Goal: Navigation & Orientation: Find specific page/section

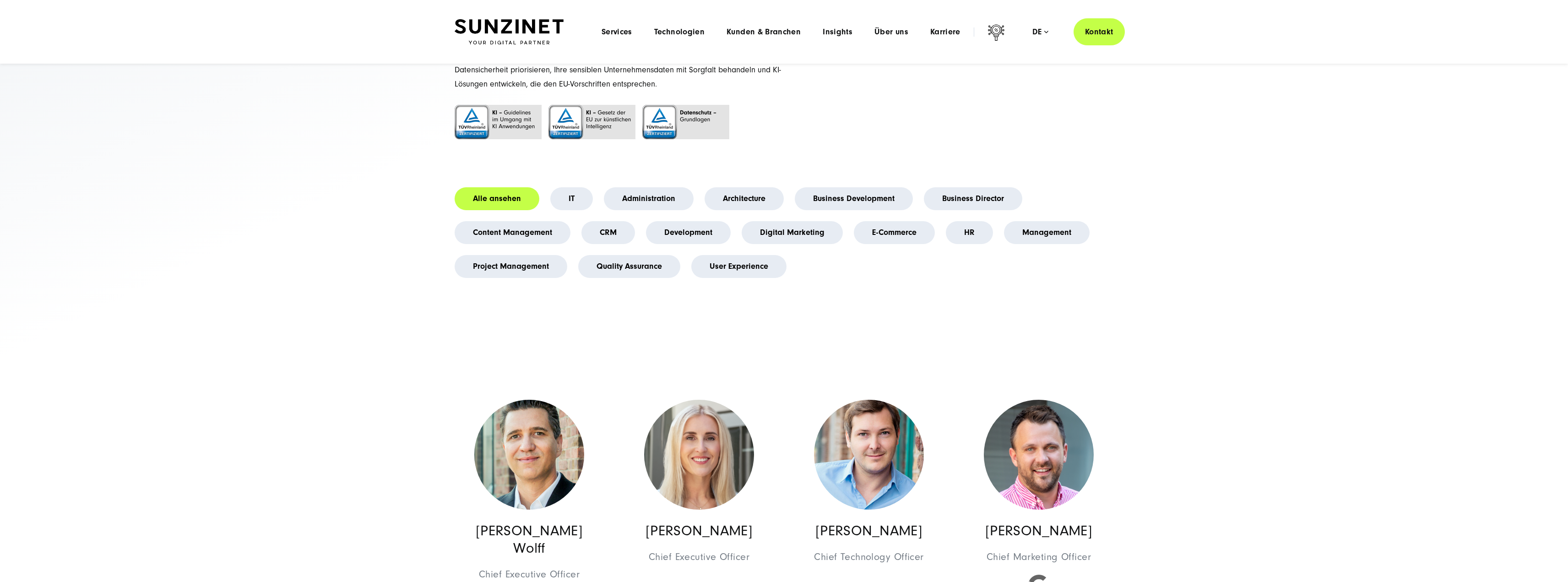
scroll to position [46, 0]
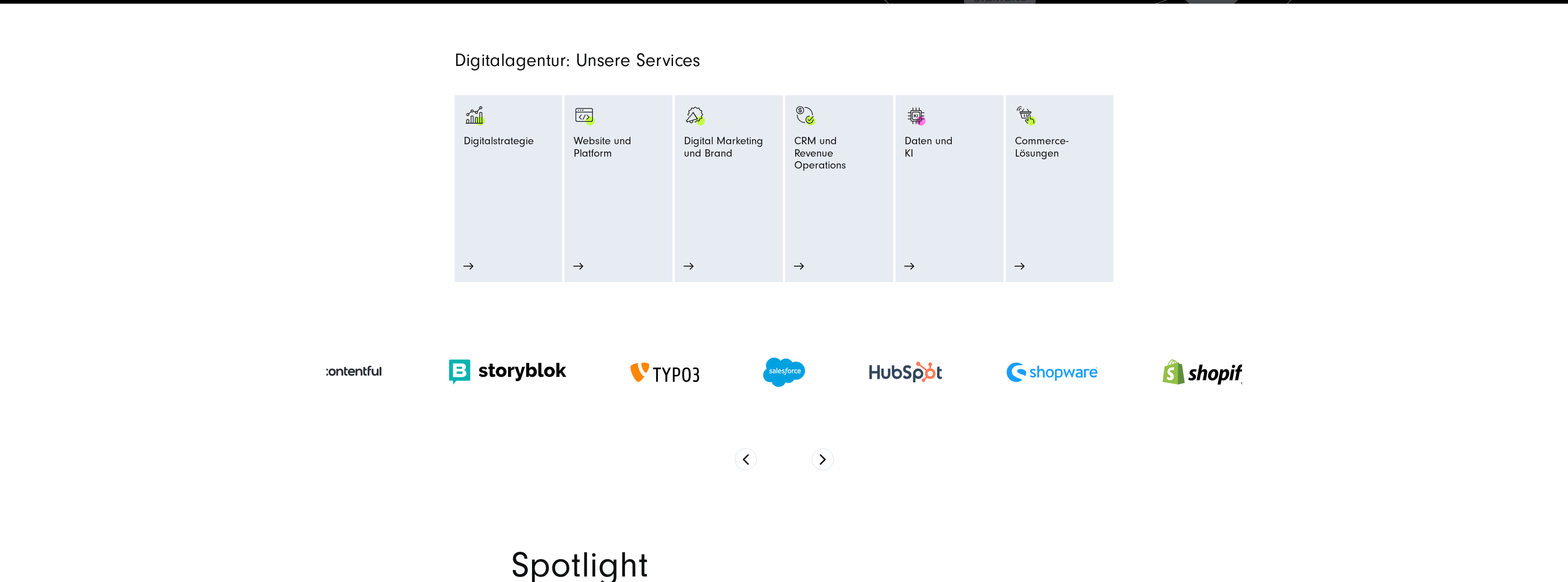
scroll to position [504, 0]
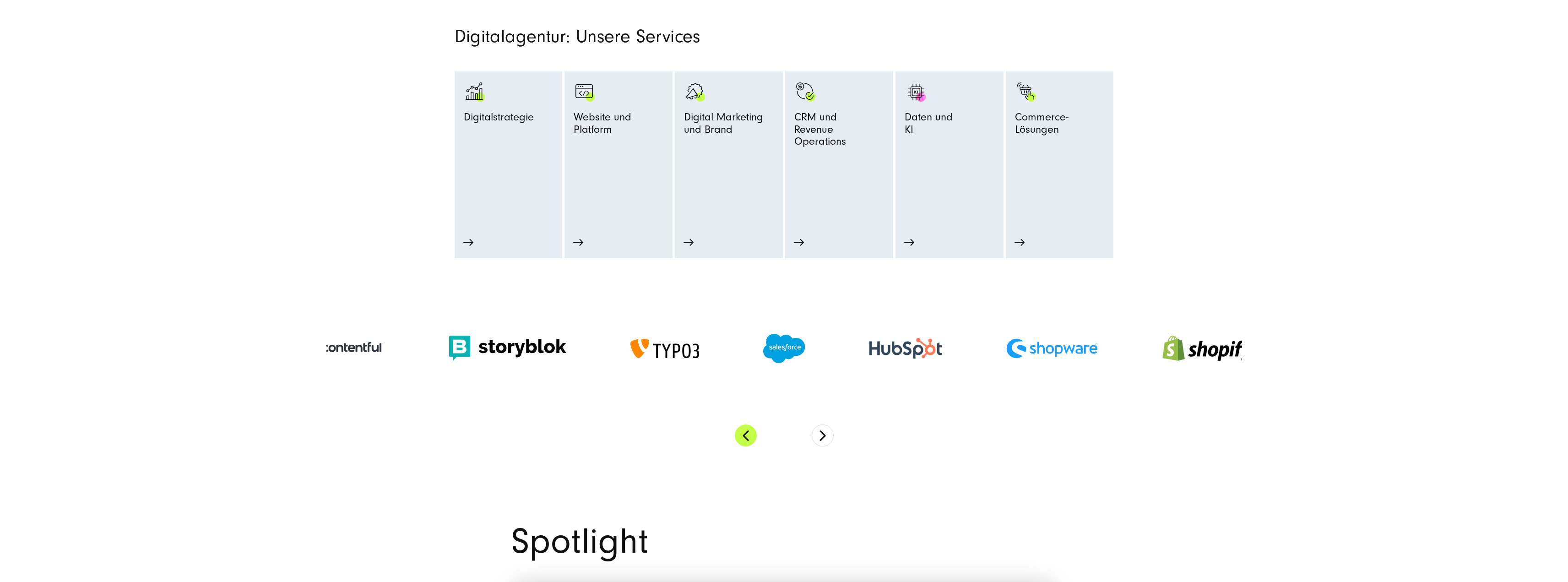
click at [745, 445] on button "Previous" at bounding box center [746, 436] width 22 height 22
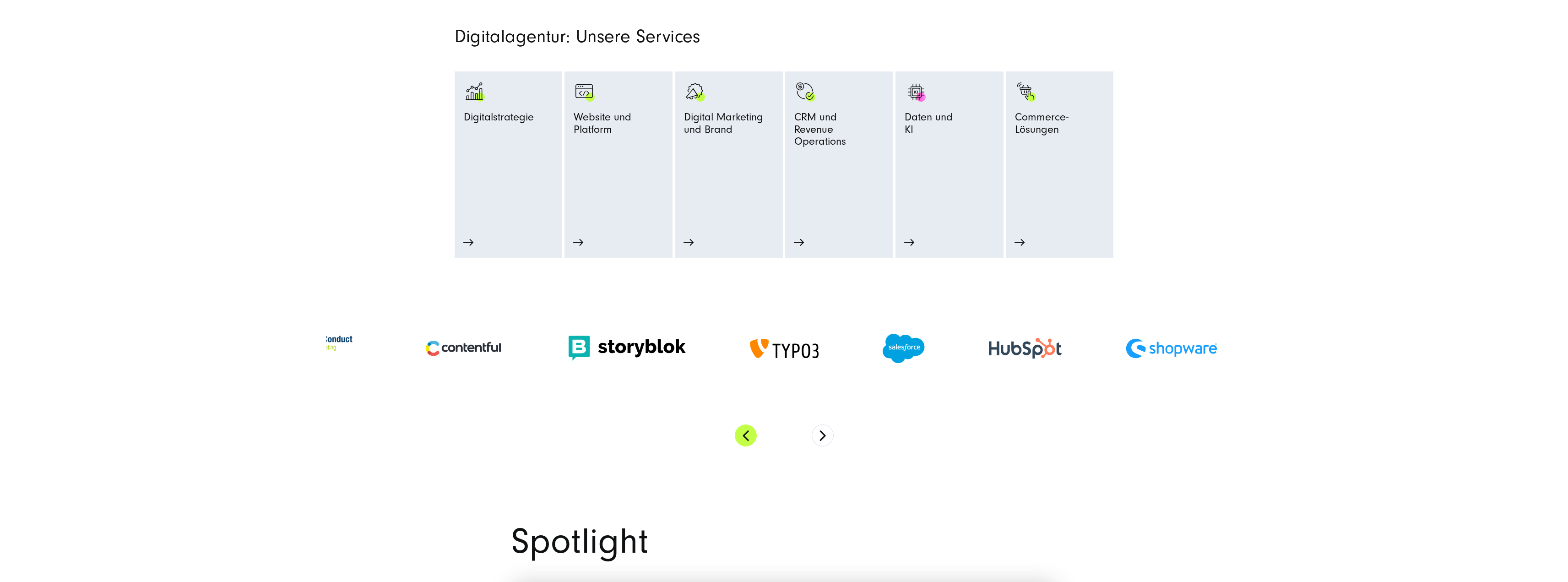
click at [745, 445] on button "Previous" at bounding box center [746, 436] width 22 height 22
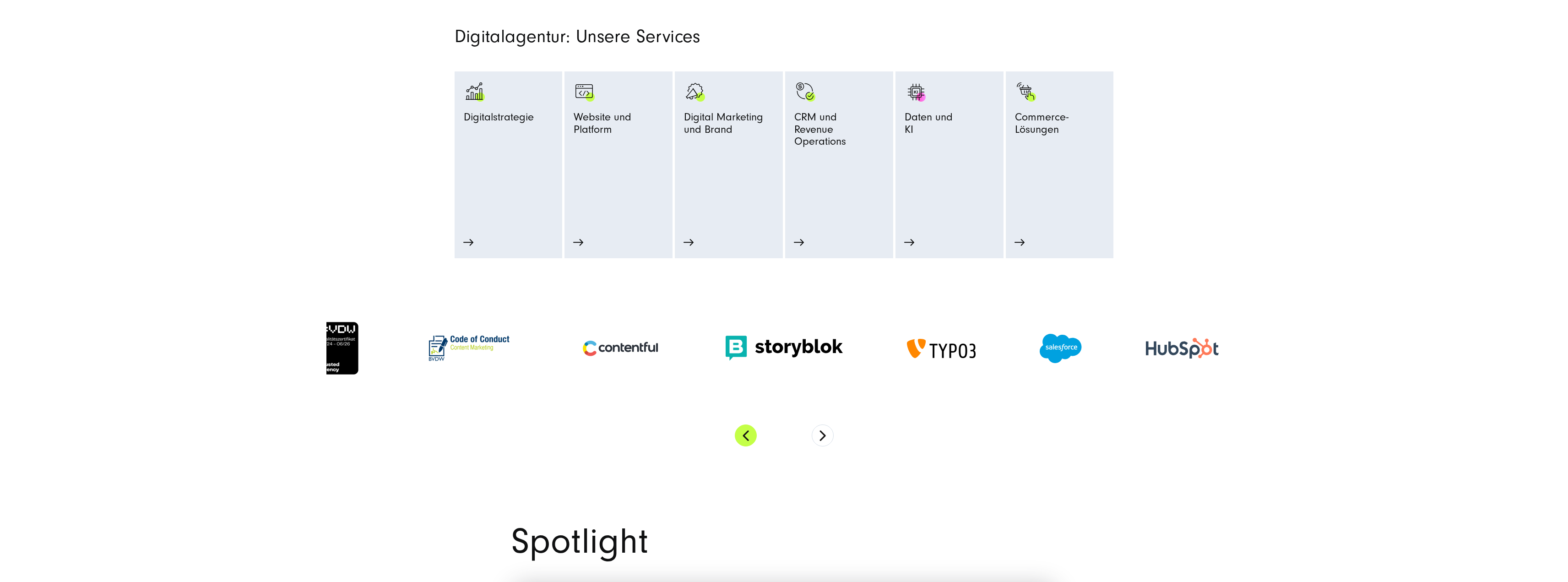
click at [745, 445] on button "Previous" at bounding box center [746, 436] width 22 height 22
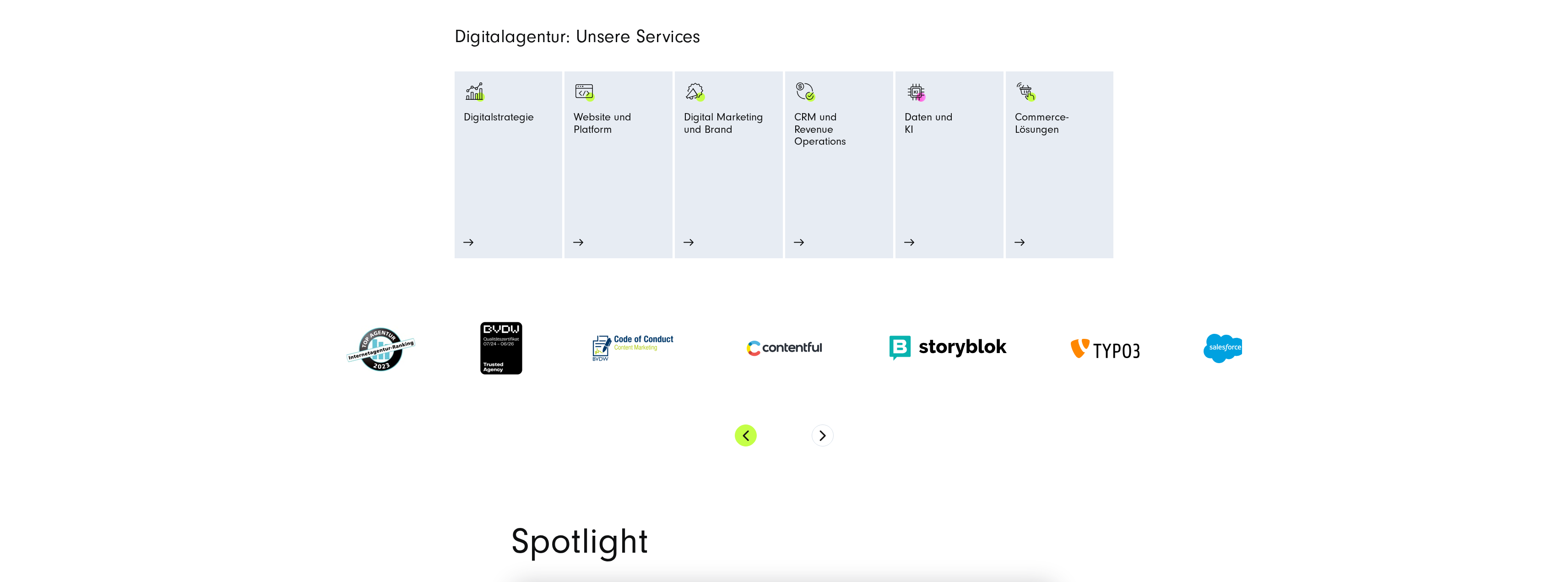
click at [745, 445] on button "Previous" at bounding box center [746, 436] width 22 height 22
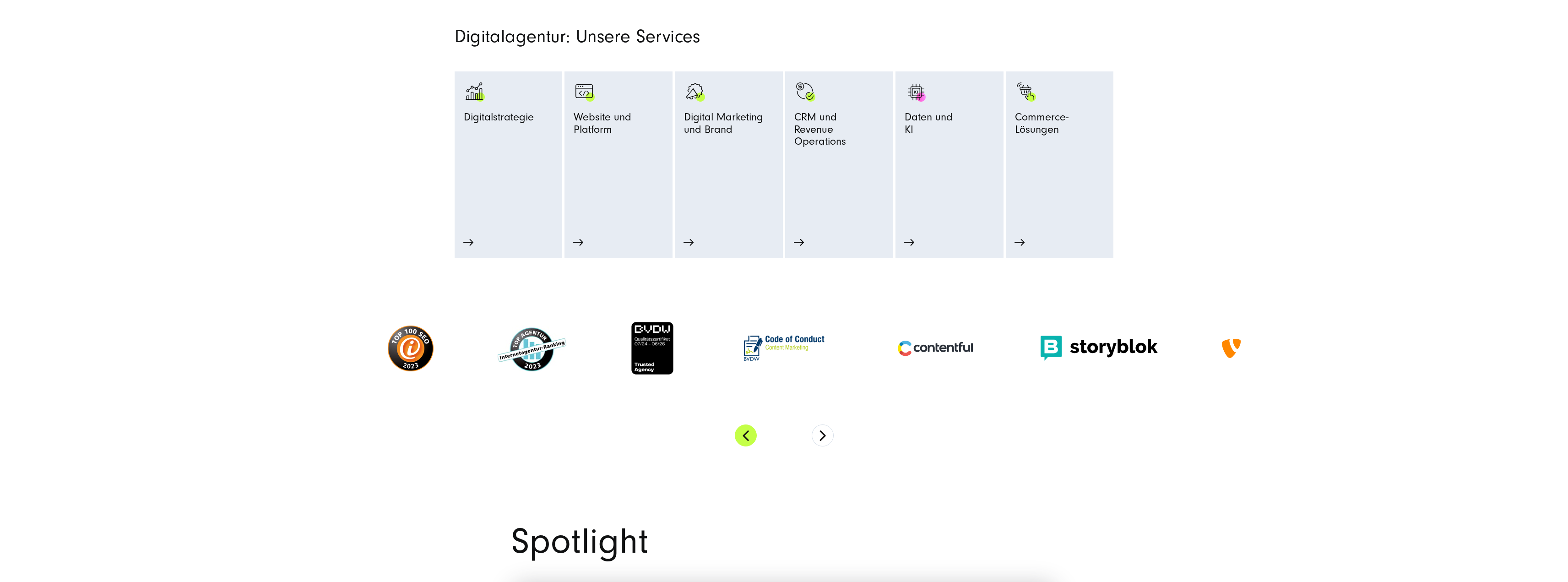
click at [745, 445] on button "Previous" at bounding box center [746, 436] width 22 height 22
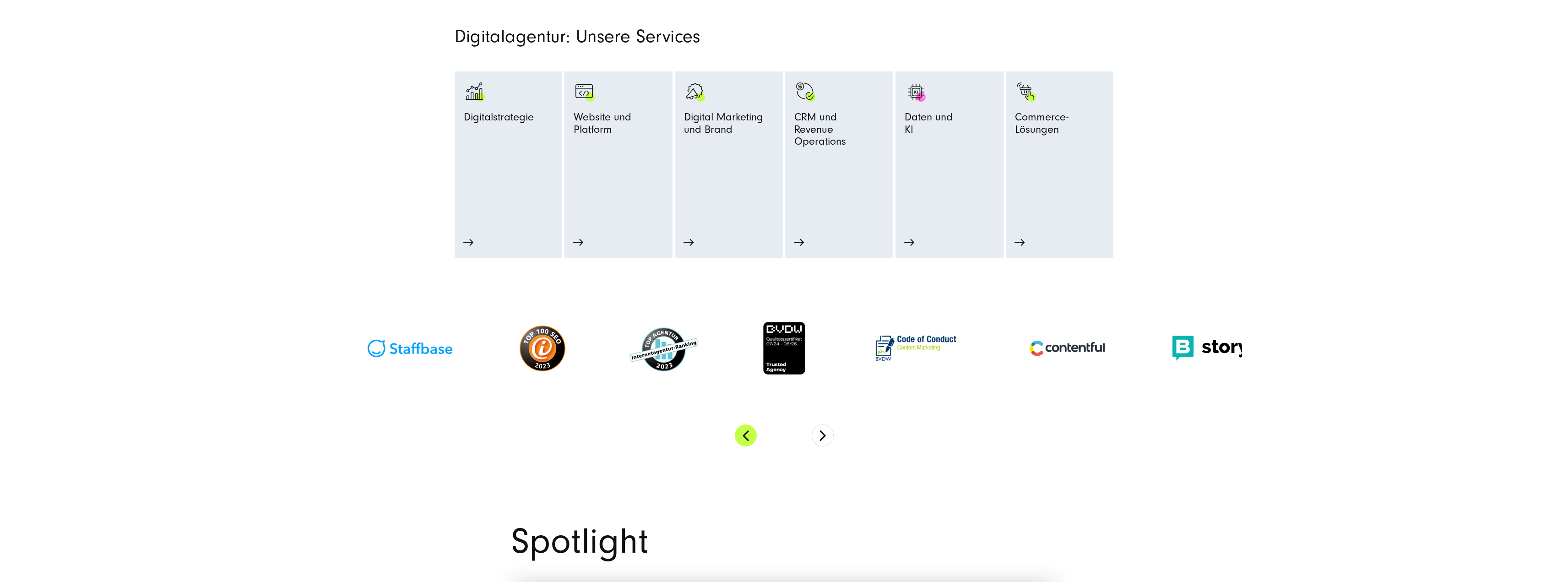
click at [745, 445] on button "Previous" at bounding box center [746, 436] width 22 height 22
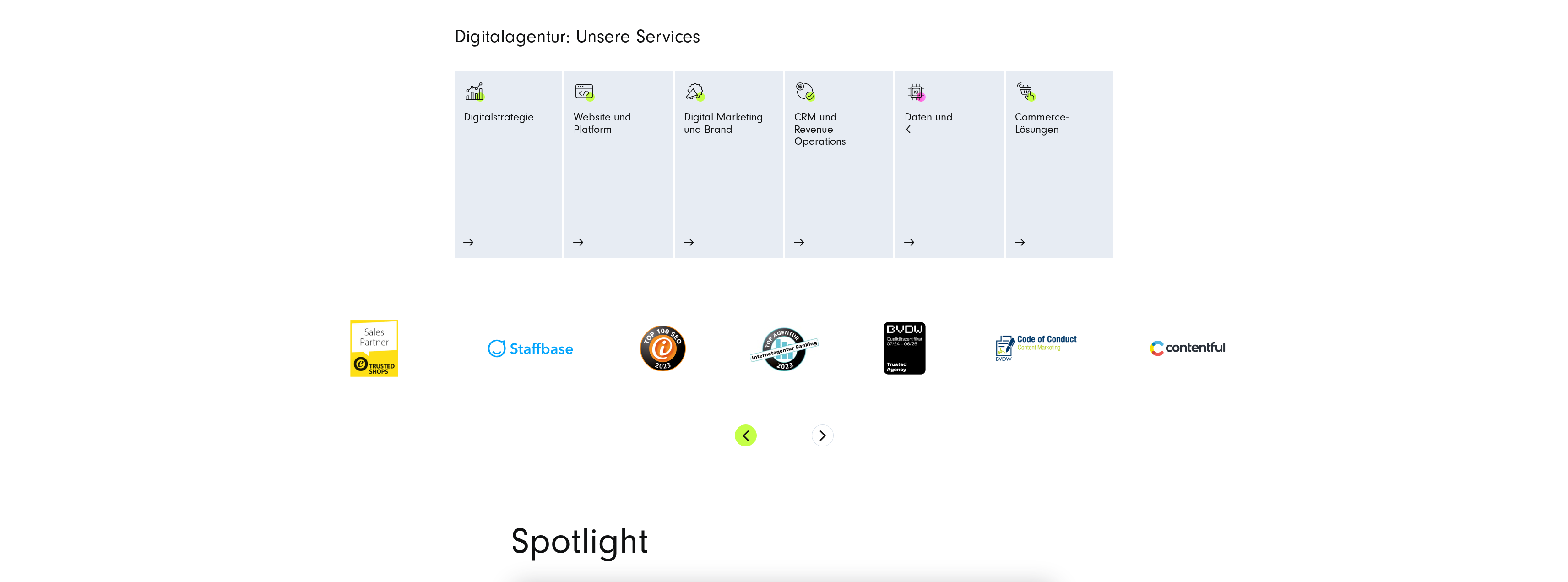
click at [745, 445] on button "Previous" at bounding box center [746, 436] width 22 height 22
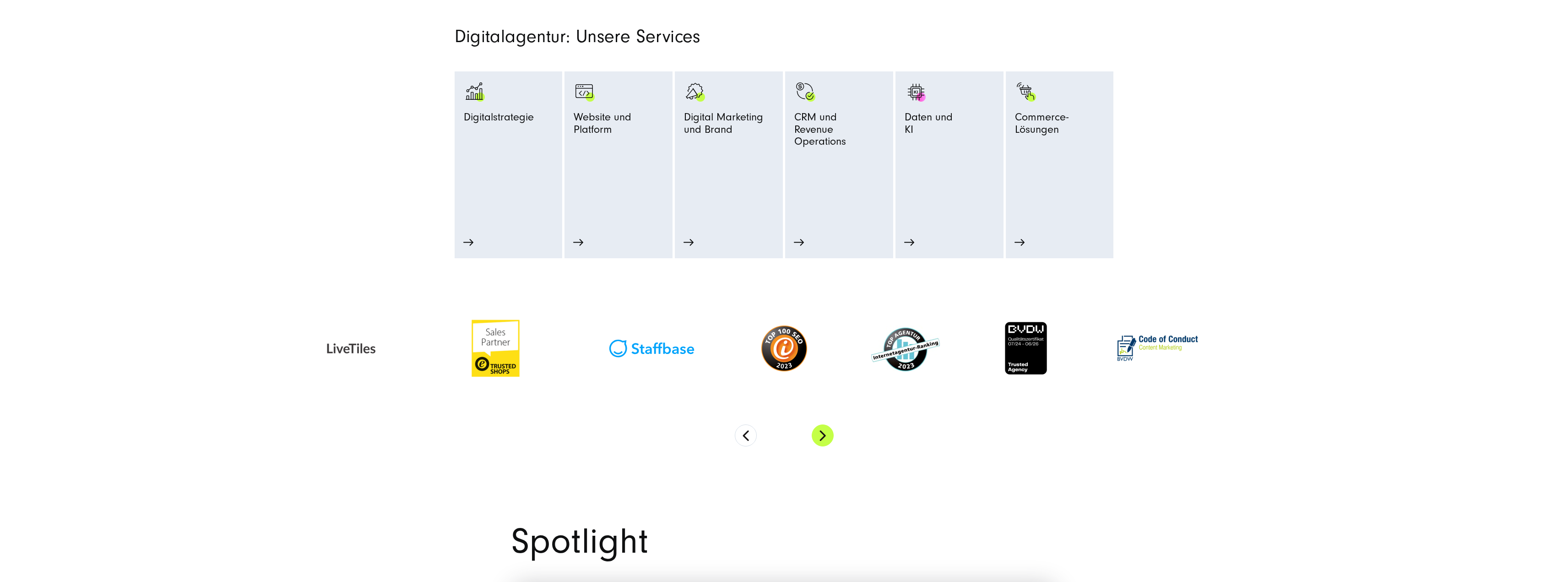
click at [824, 437] on button "Next" at bounding box center [822, 436] width 22 height 22
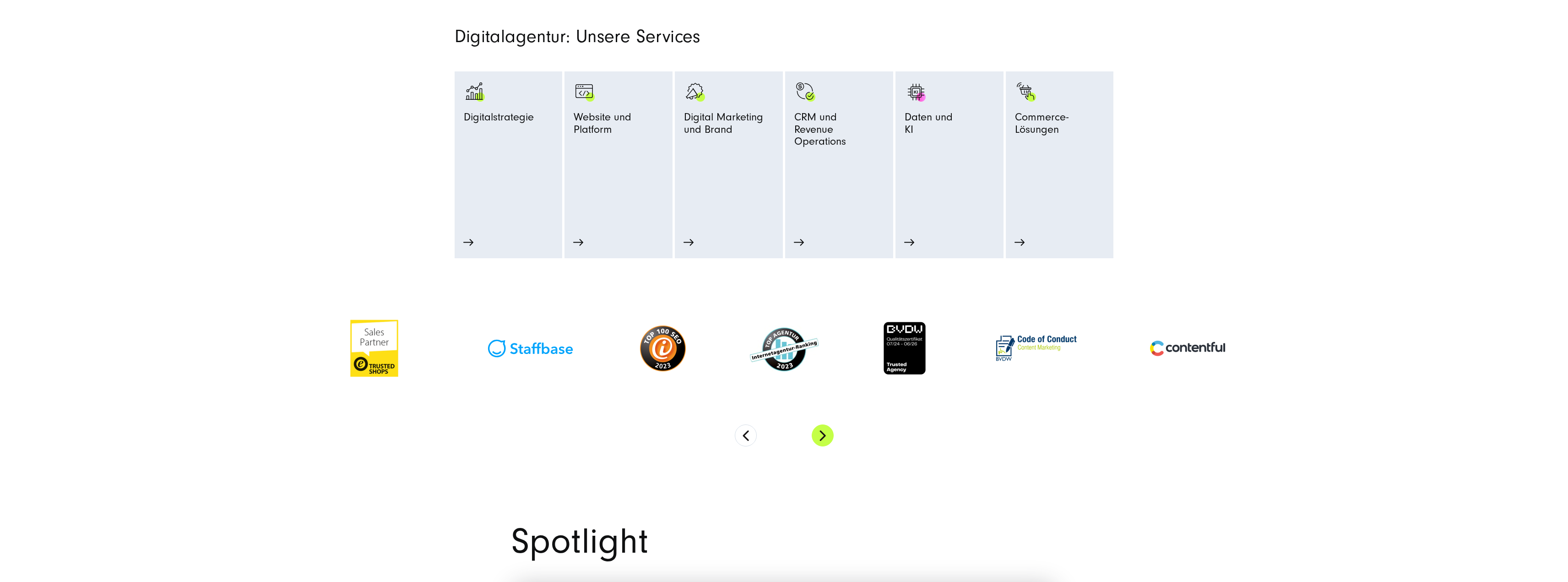
click at [824, 436] on button "Next" at bounding box center [822, 436] width 22 height 22
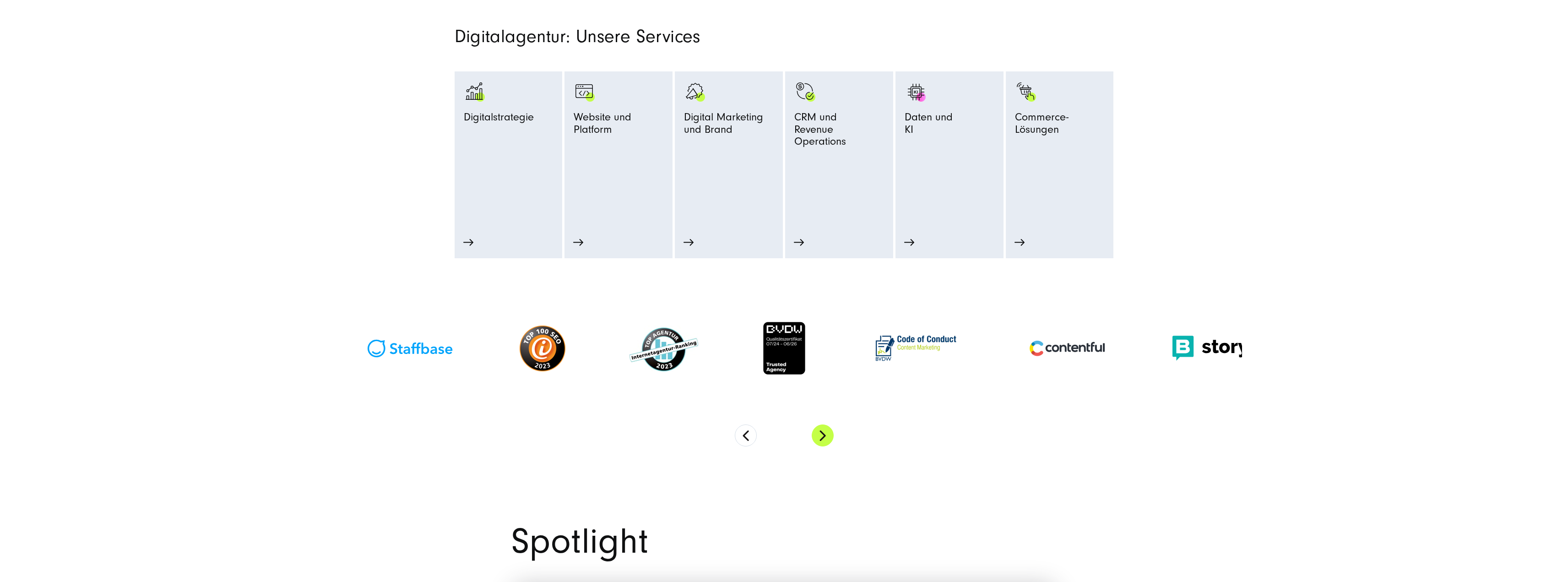
click at [824, 436] on button "Next" at bounding box center [822, 436] width 22 height 22
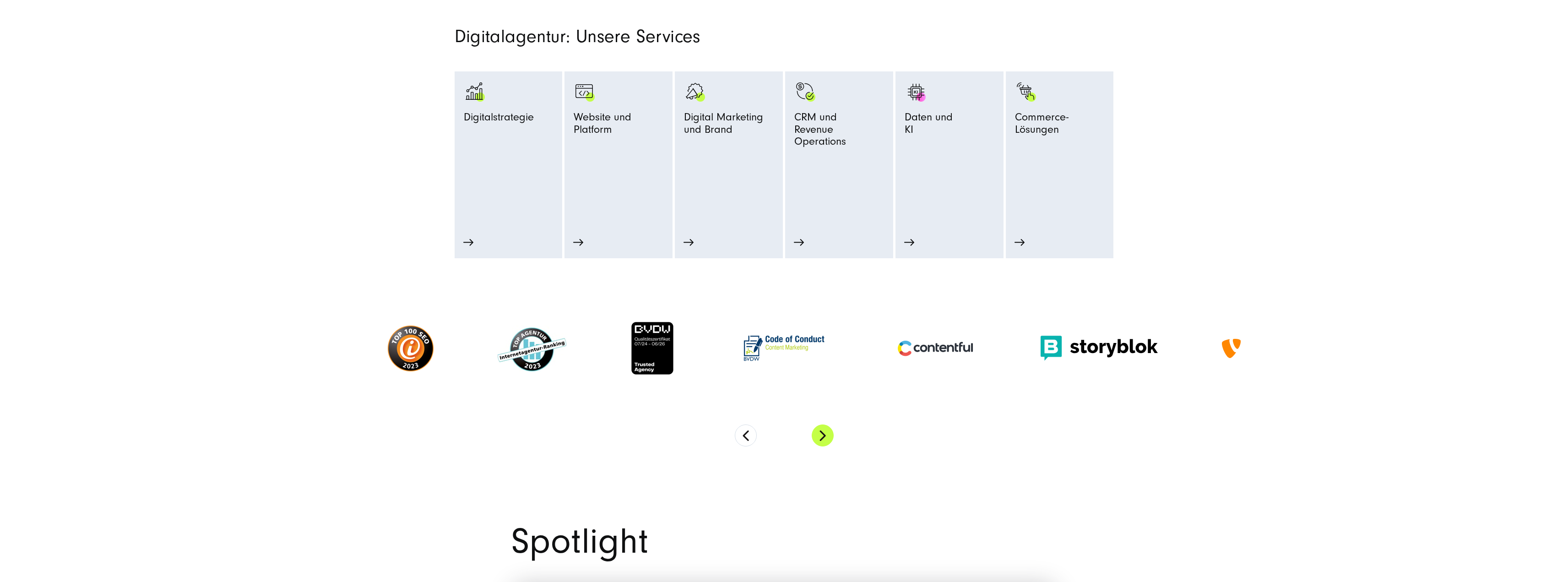
click at [824, 436] on button "Next" at bounding box center [822, 436] width 22 height 22
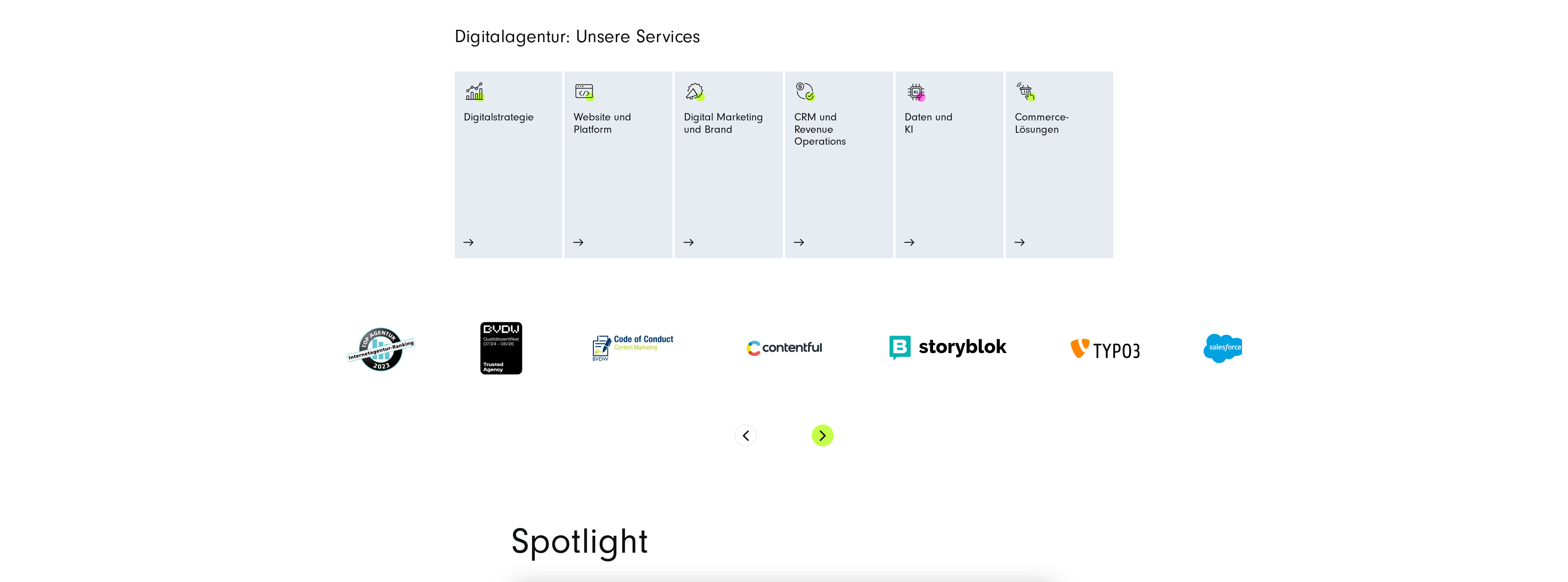
click at [824, 436] on button "Next" at bounding box center [822, 436] width 22 height 22
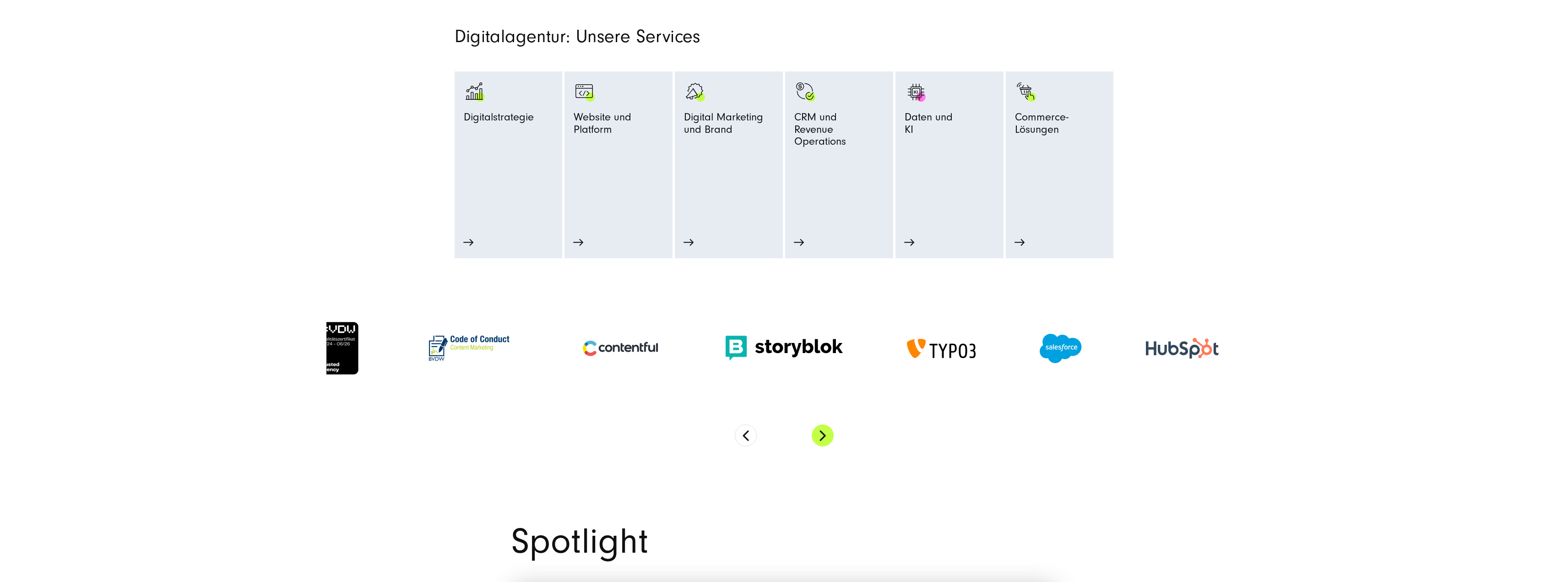
click at [824, 436] on button "Next" at bounding box center [822, 436] width 22 height 22
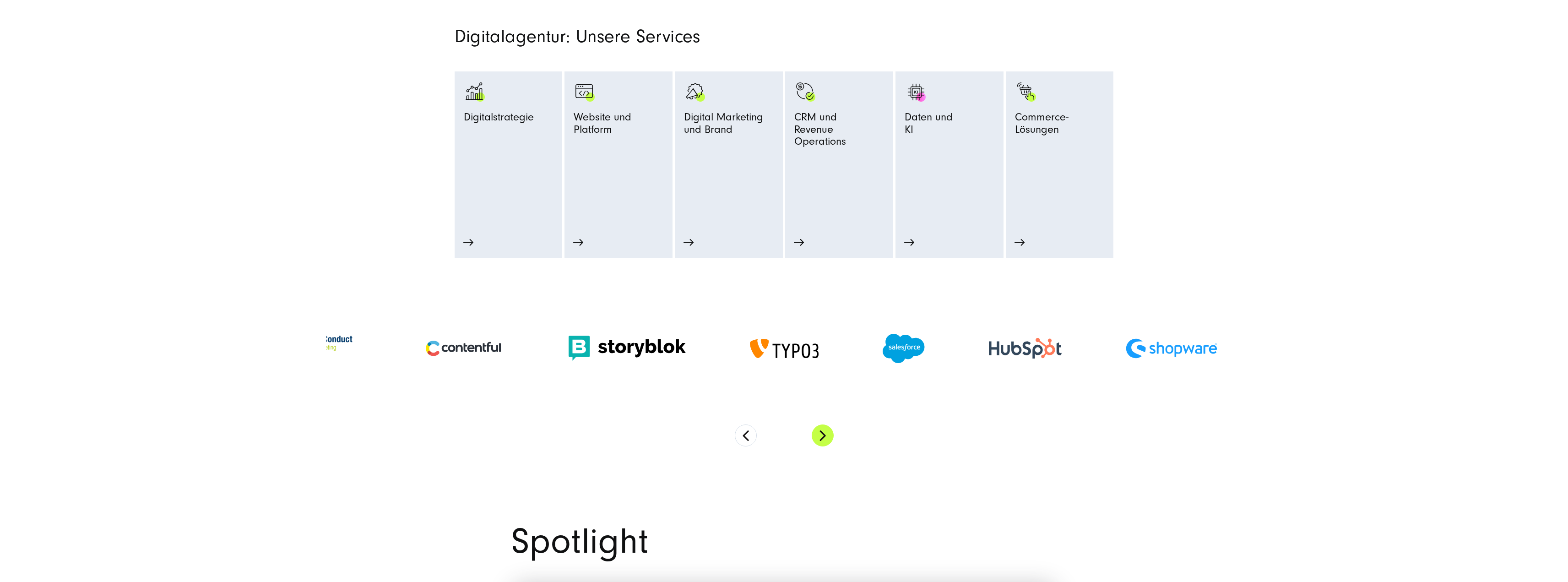
click at [824, 436] on button "Next" at bounding box center [822, 436] width 22 height 22
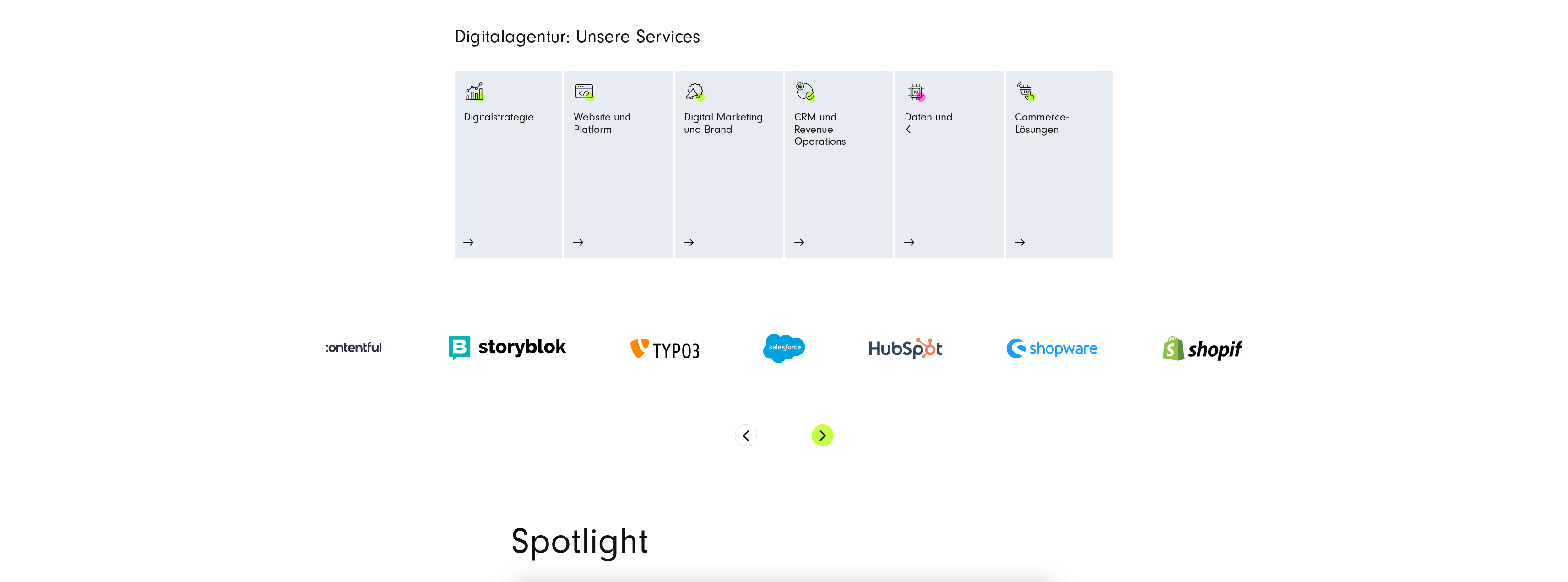
click at [824, 436] on button "Next" at bounding box center [822, 436] width 22 height 22
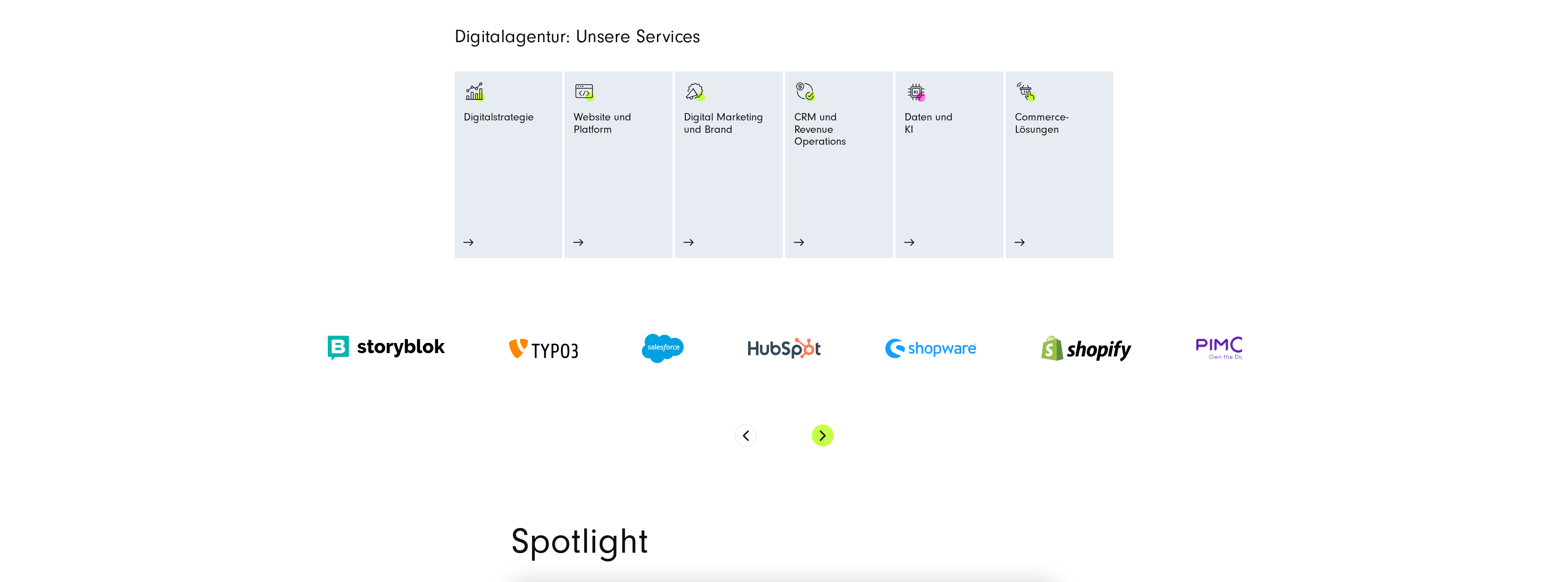
click at [824, 436] on button "Next" at bounding box center [822, 436] width 22 height 22
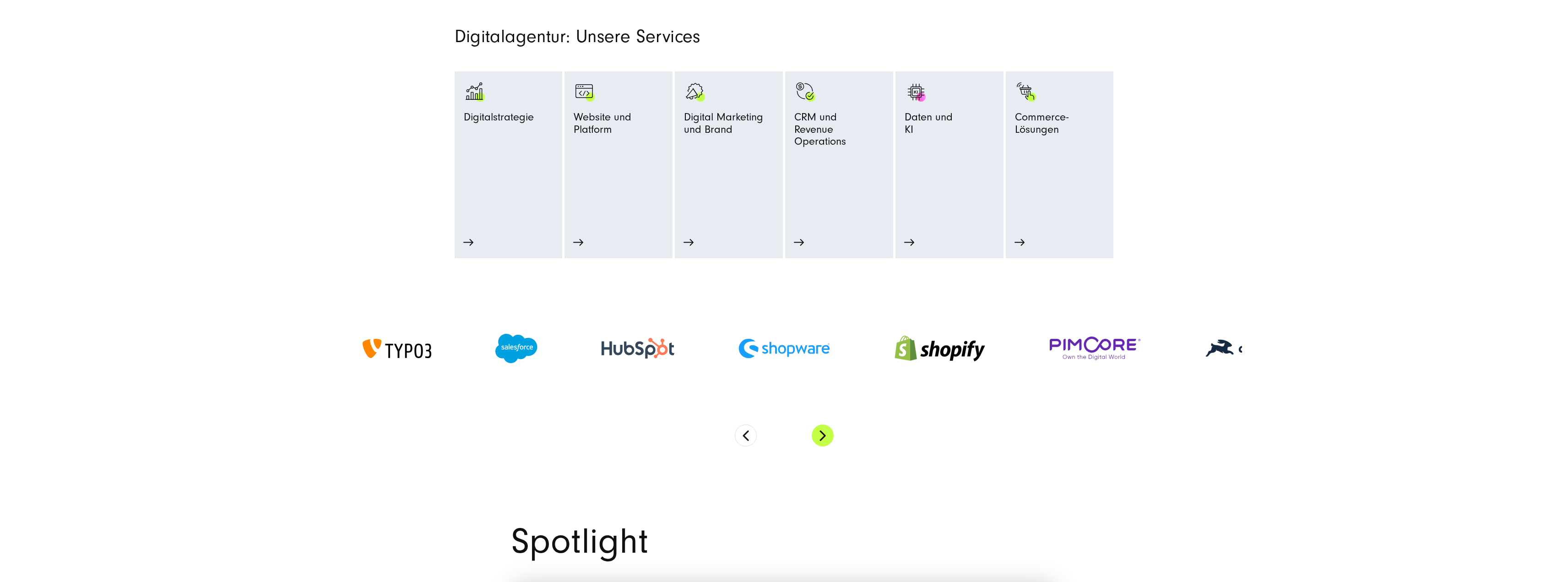
click at [824, 436] on button "Next" at bounding box center [822, 436] width 22 height 22
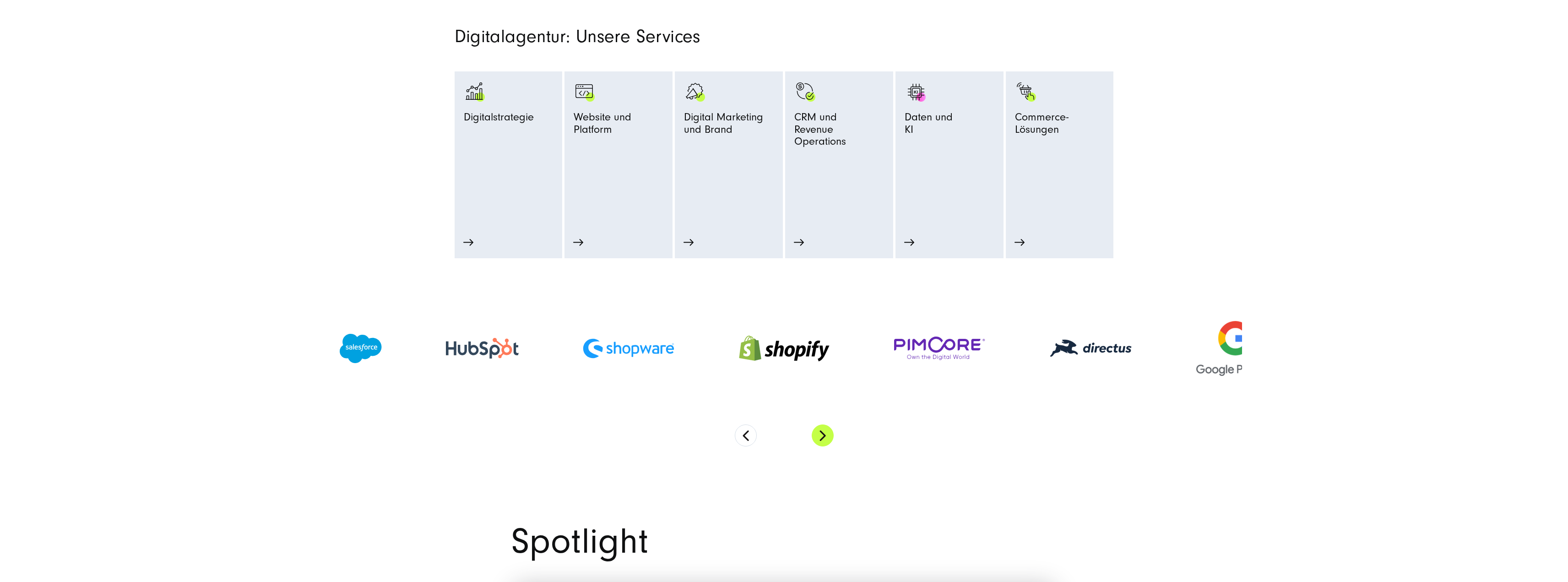
click at [824, 436] on button "Next" at bounding box center [822, 436] width 22 height 22
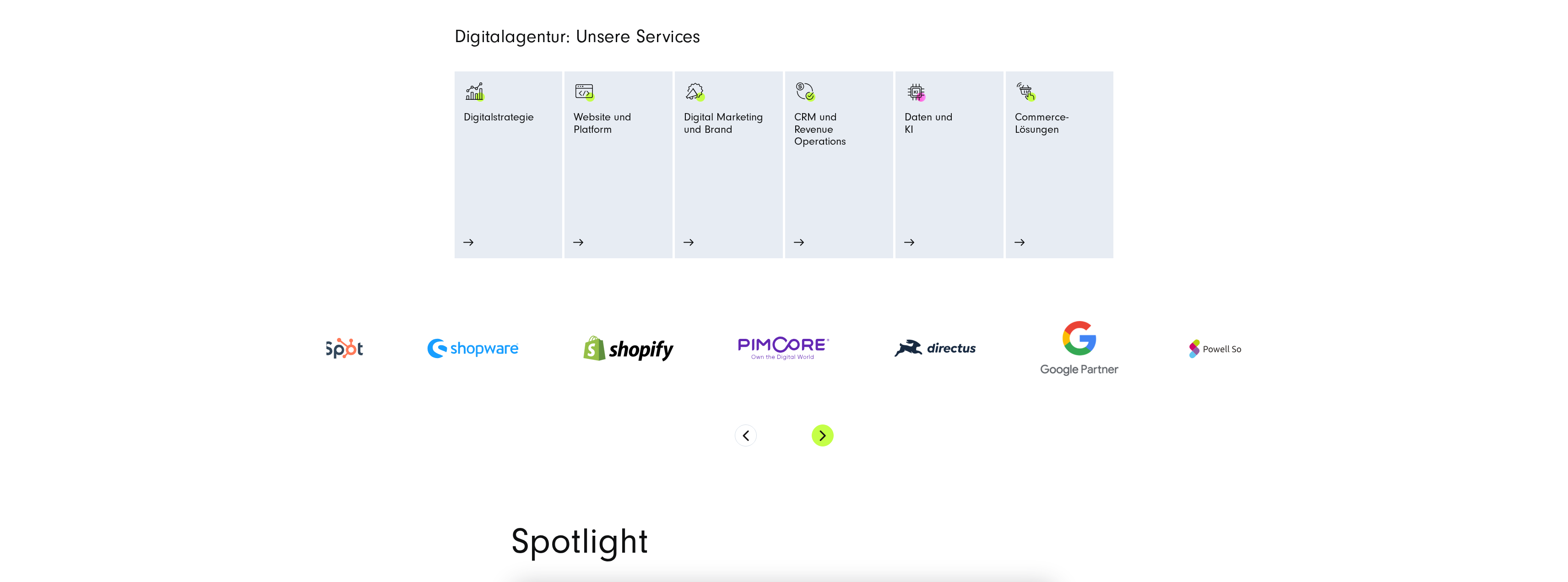
click at [824, 436] on button "Next" at bounding box center [822, 436] width 22 height 22
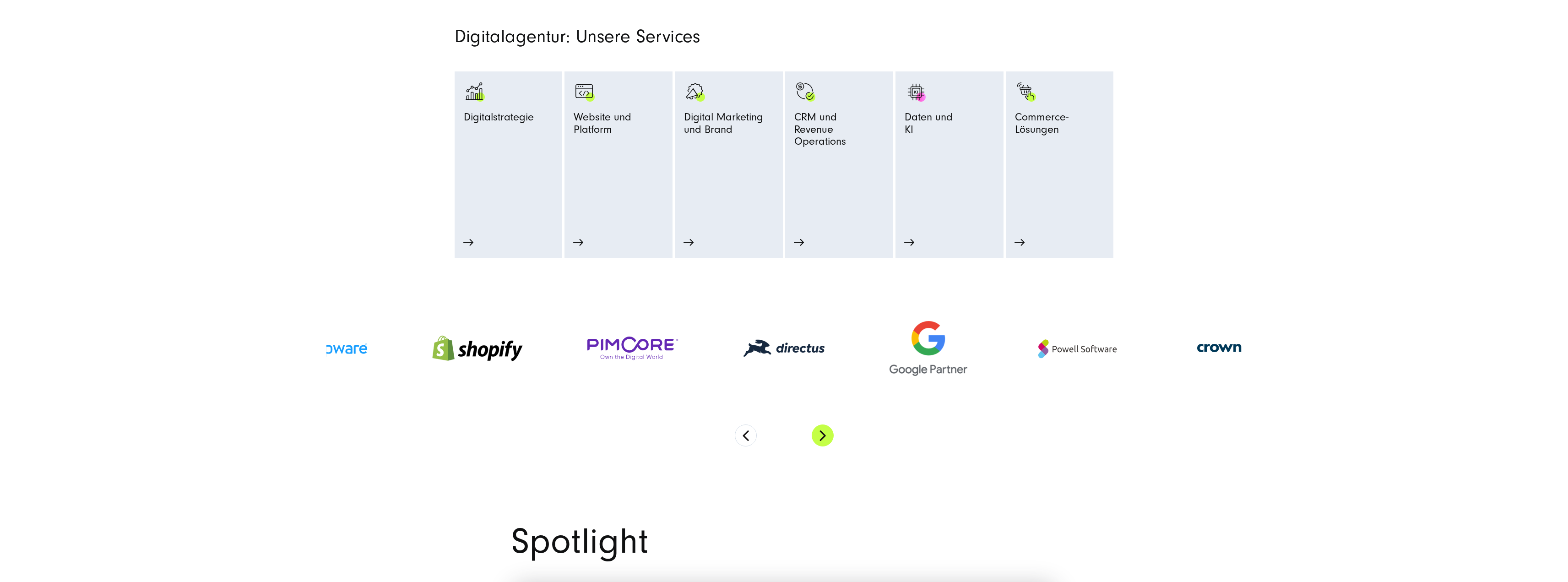
click at [824, 436] on button "Next" at bounding box center [822, 436] width 22 height 22
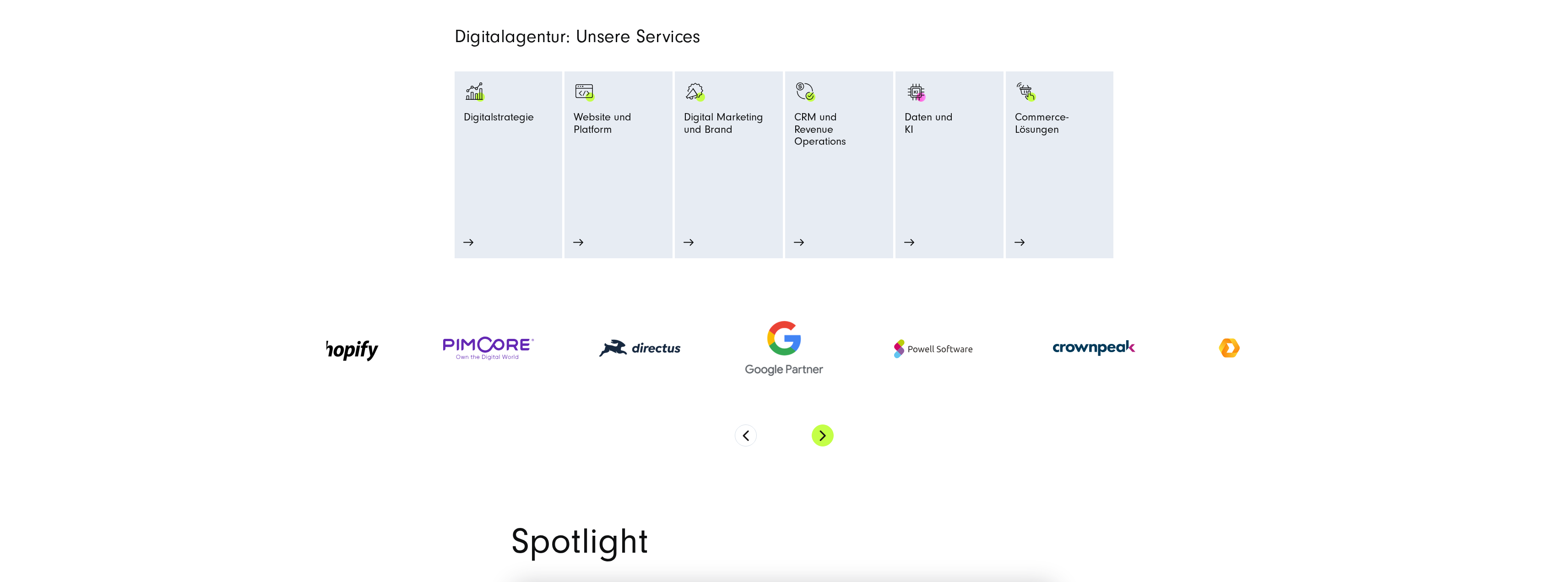
click at [824, 436] on button "Next" at bounding box center [822, 436] width 22 height 22
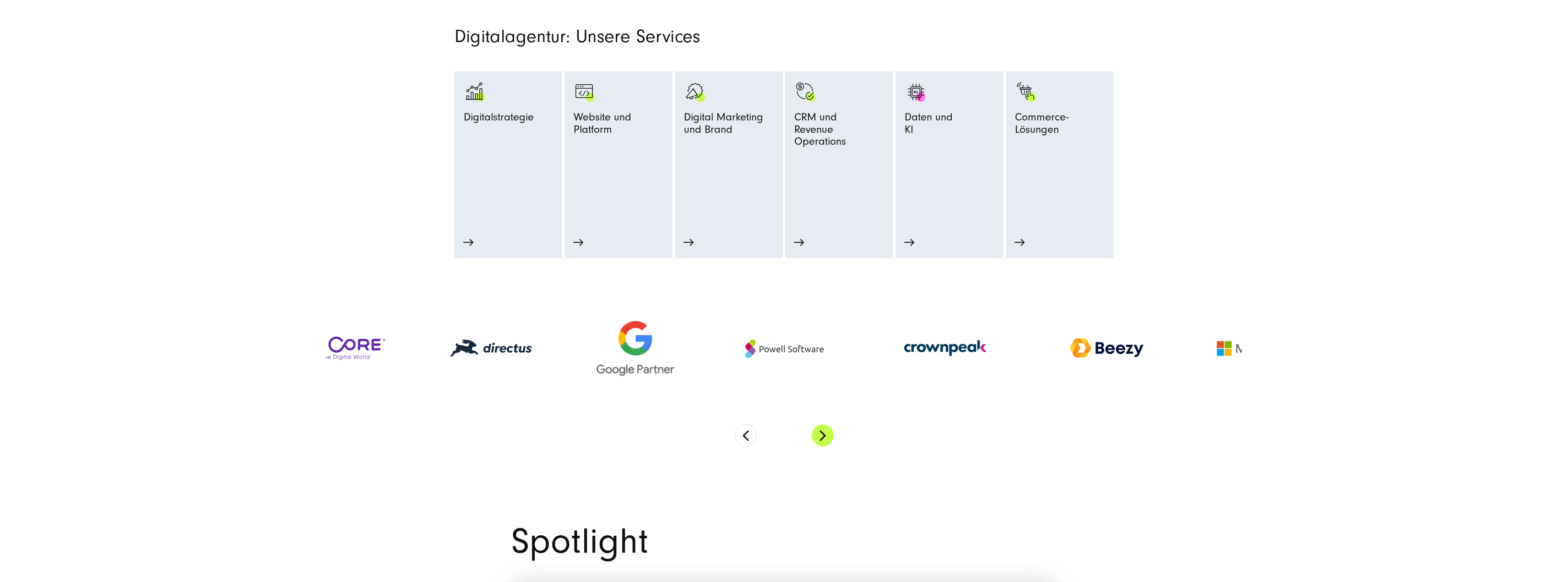
click at [824, 436] on button "Next" at bounding box center [822, 436] width 22 height 22
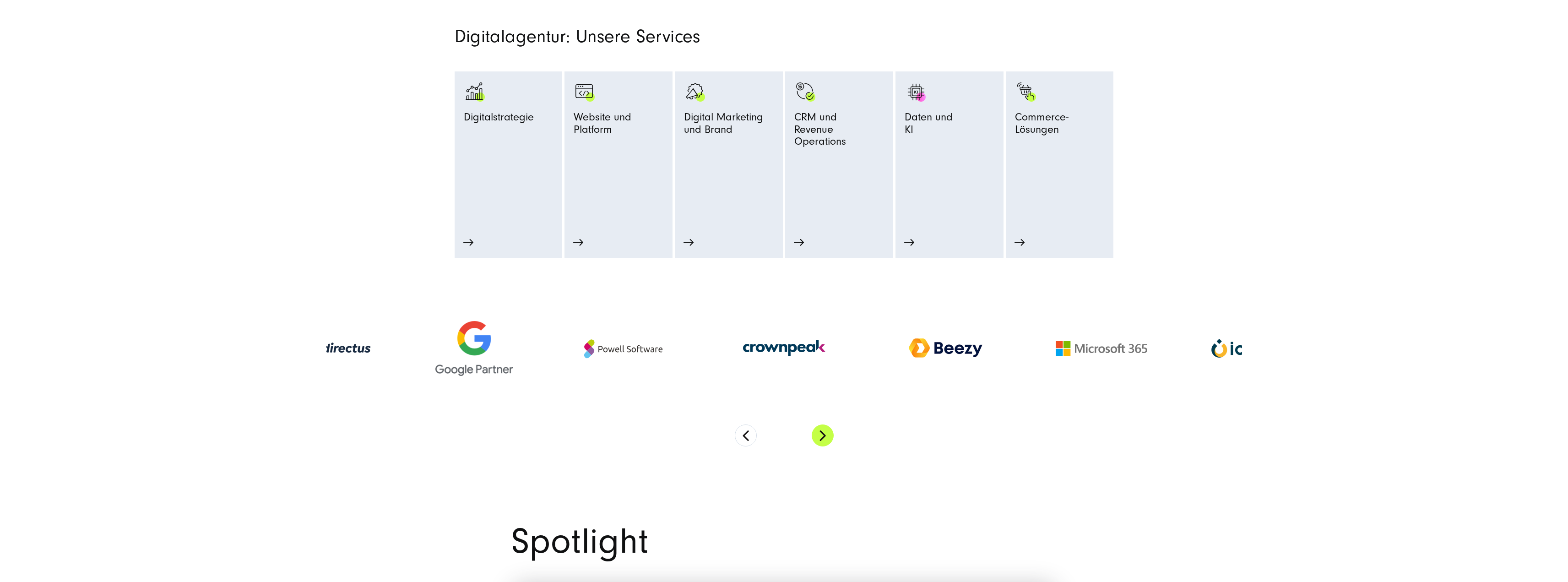
click at [824, 436] on button "Next" at bounding box center [822, 436] width 22 height 22
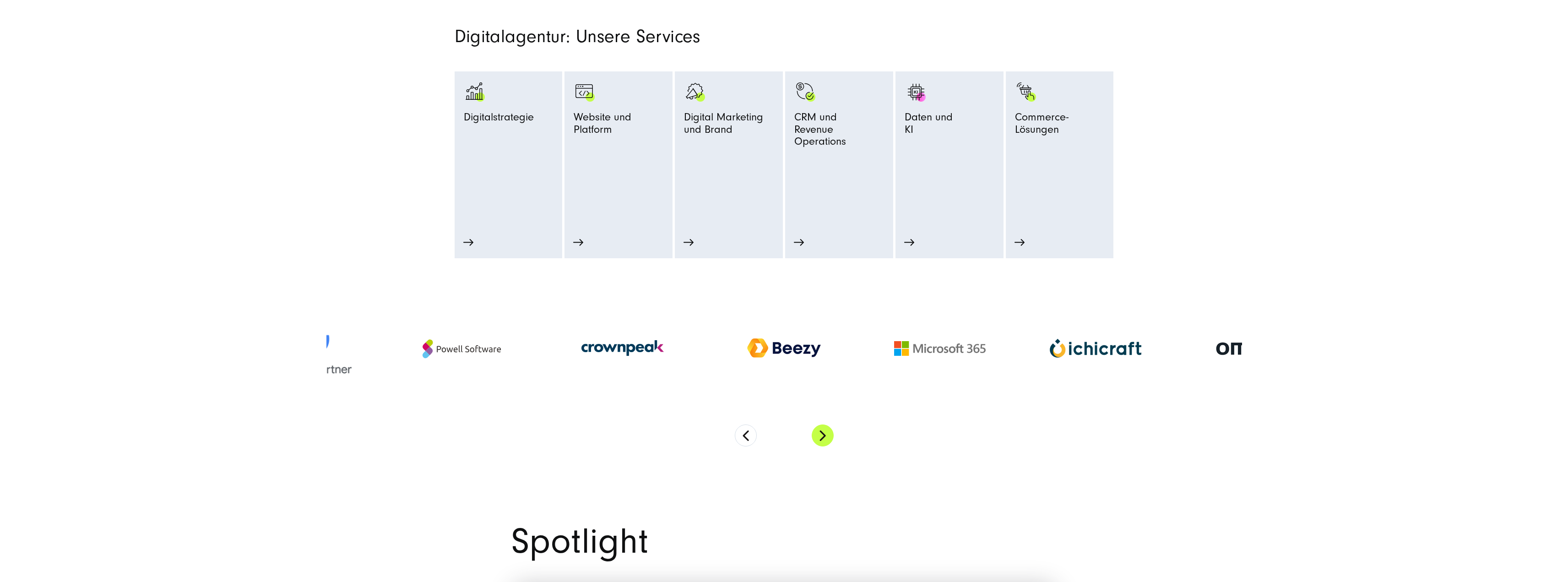
click at [824, 436] on button "Next" at bounding box center [822, 436] width 22 height 22
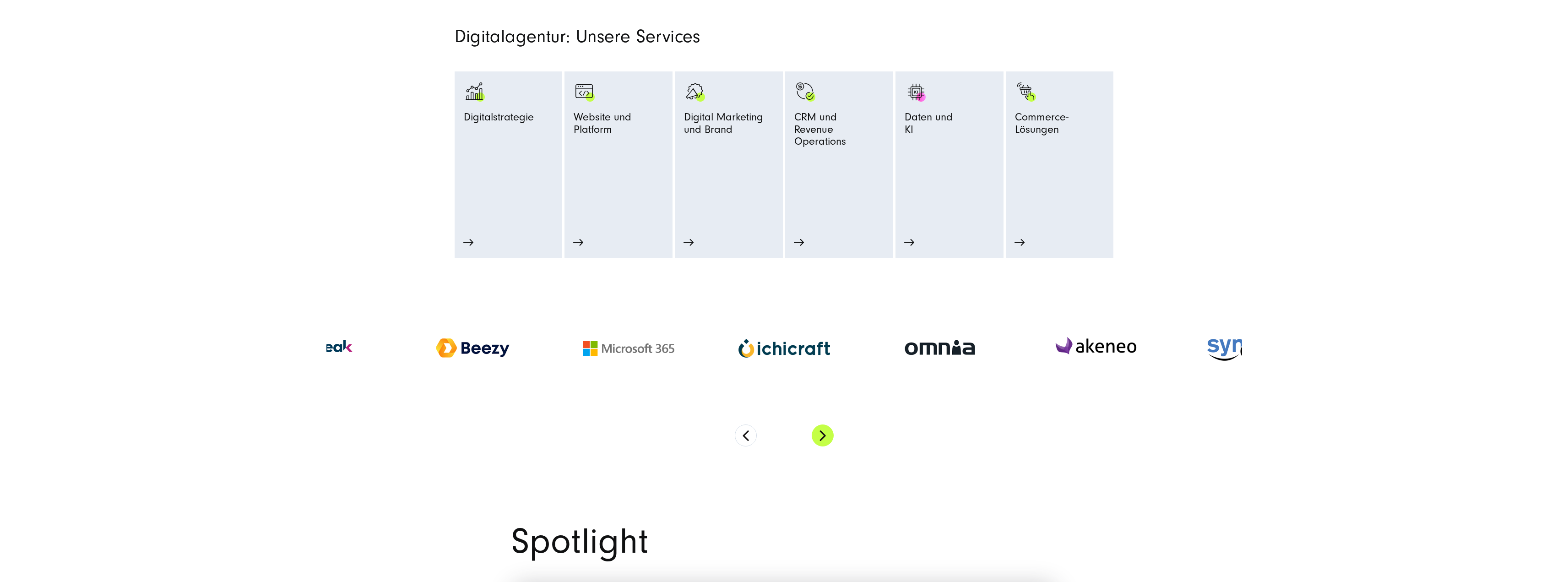
click at [824, 436] on button "Next" at bounding box center [822, 436] width 22 height 22
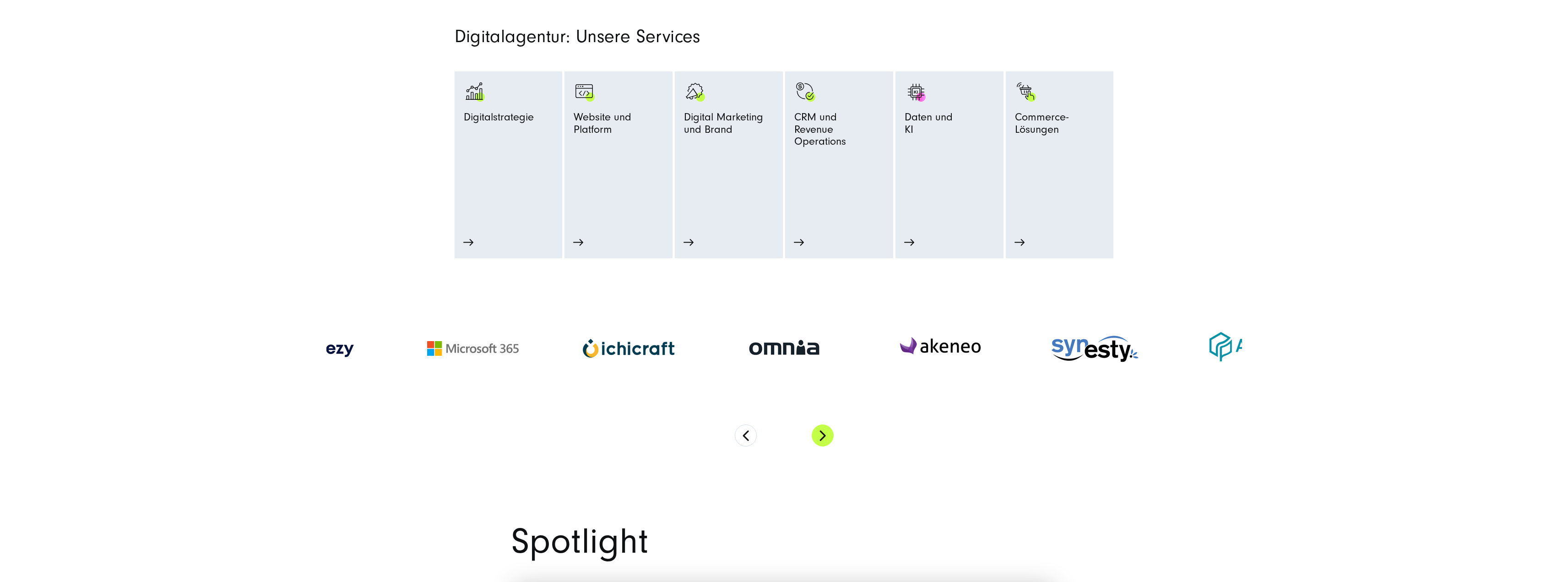
click at [824, 436] on button "Next" at bounding box center [822, 436] width 22 height 22
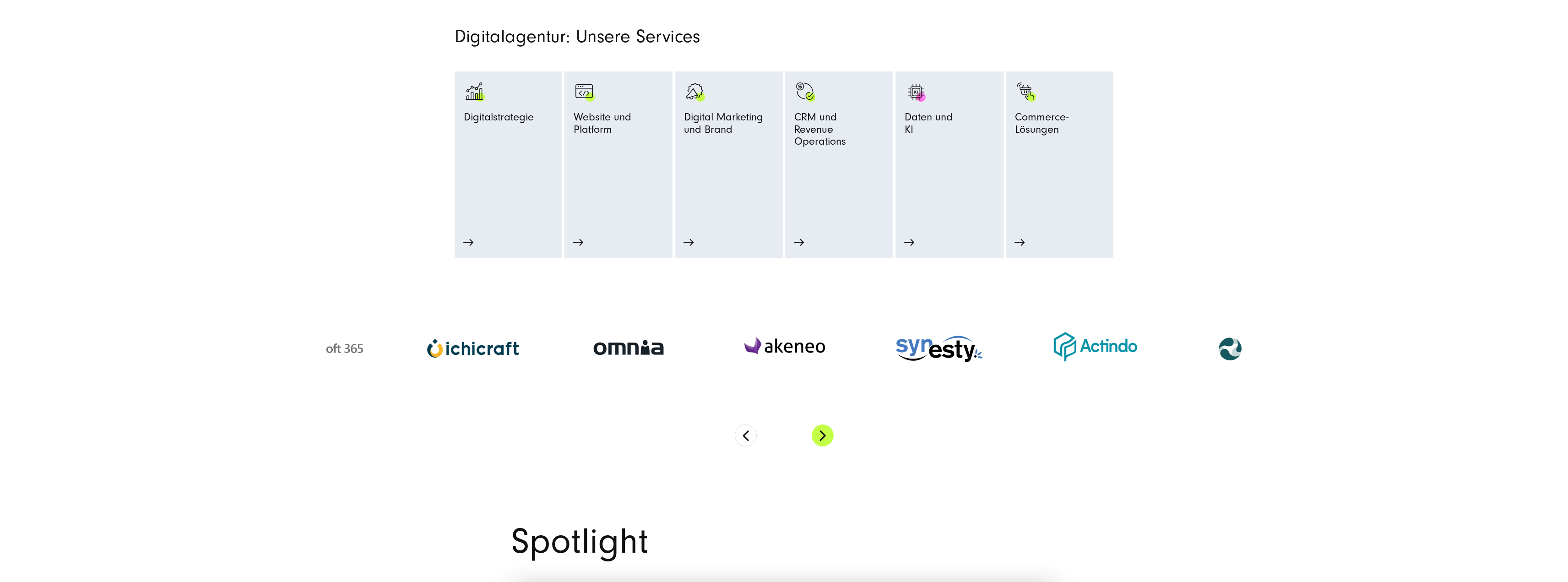
click at [824, 436] on button "Next" at bounding box center [822, 436] width 22 height 22
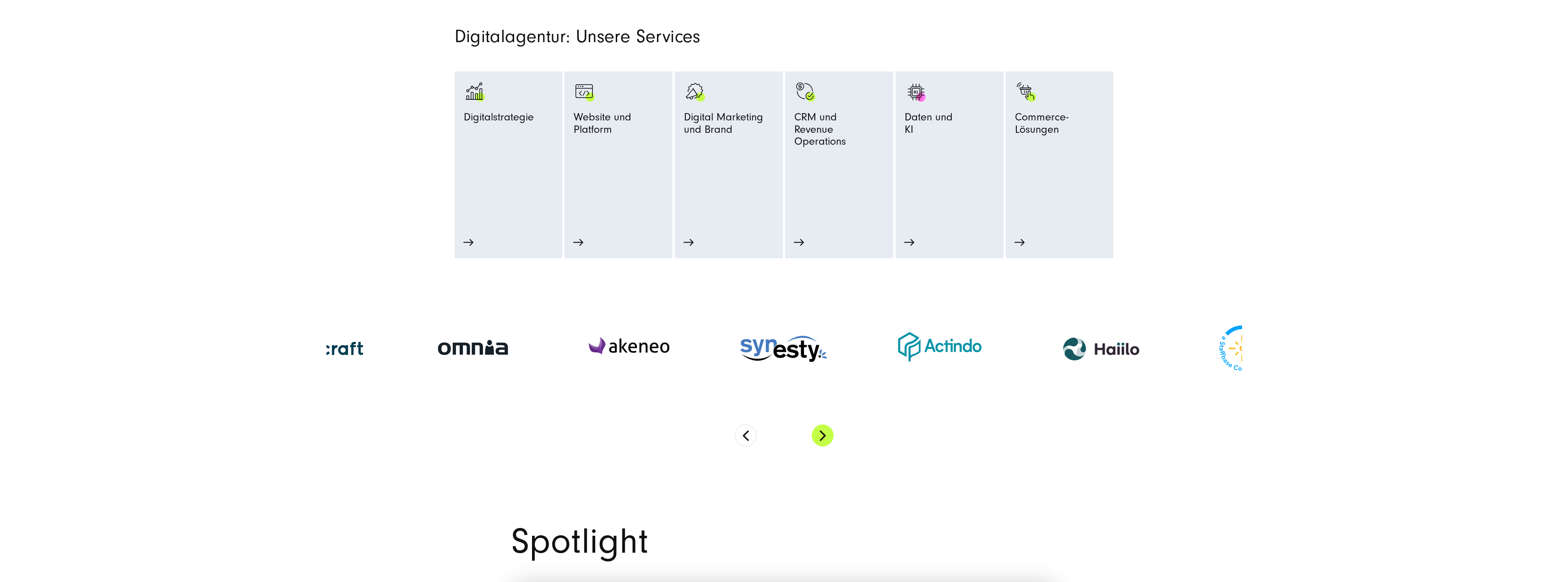
click at [824, 436] on button "Next" at bounding box center [822, 436] width 22 height 22
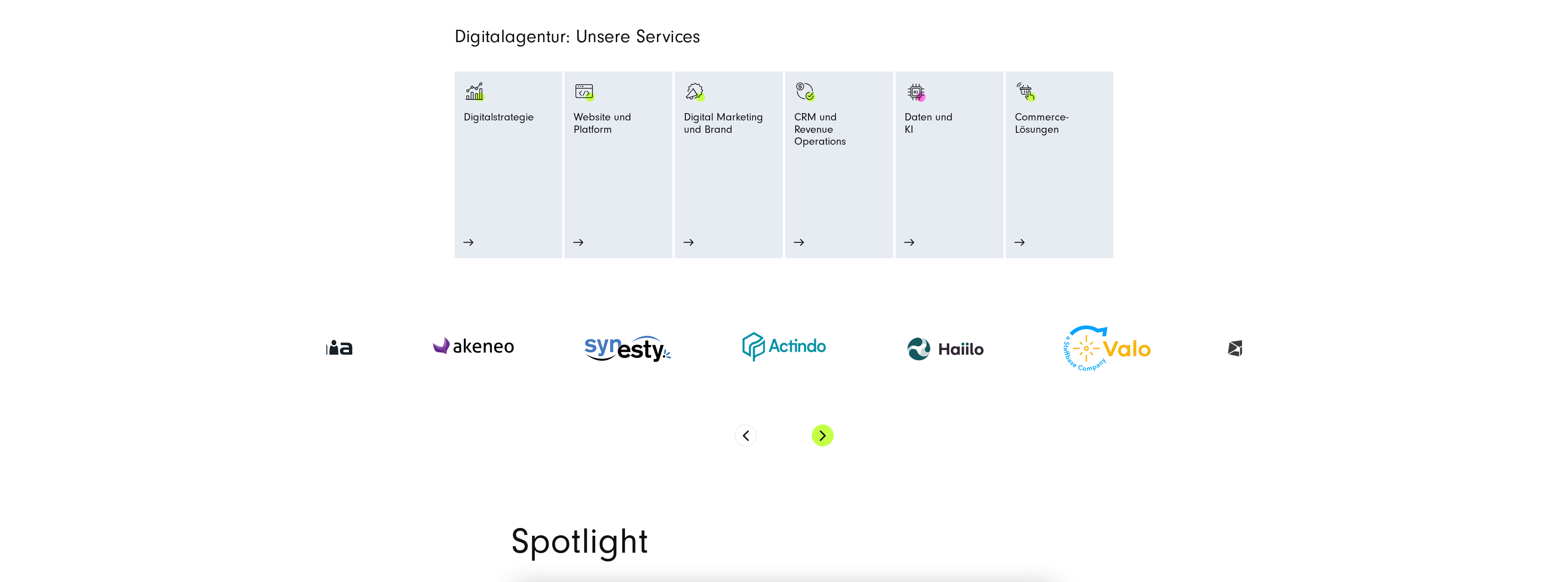
click at [824, 436] on button "Next" at bounding box center [822, 436] width 22 height 22
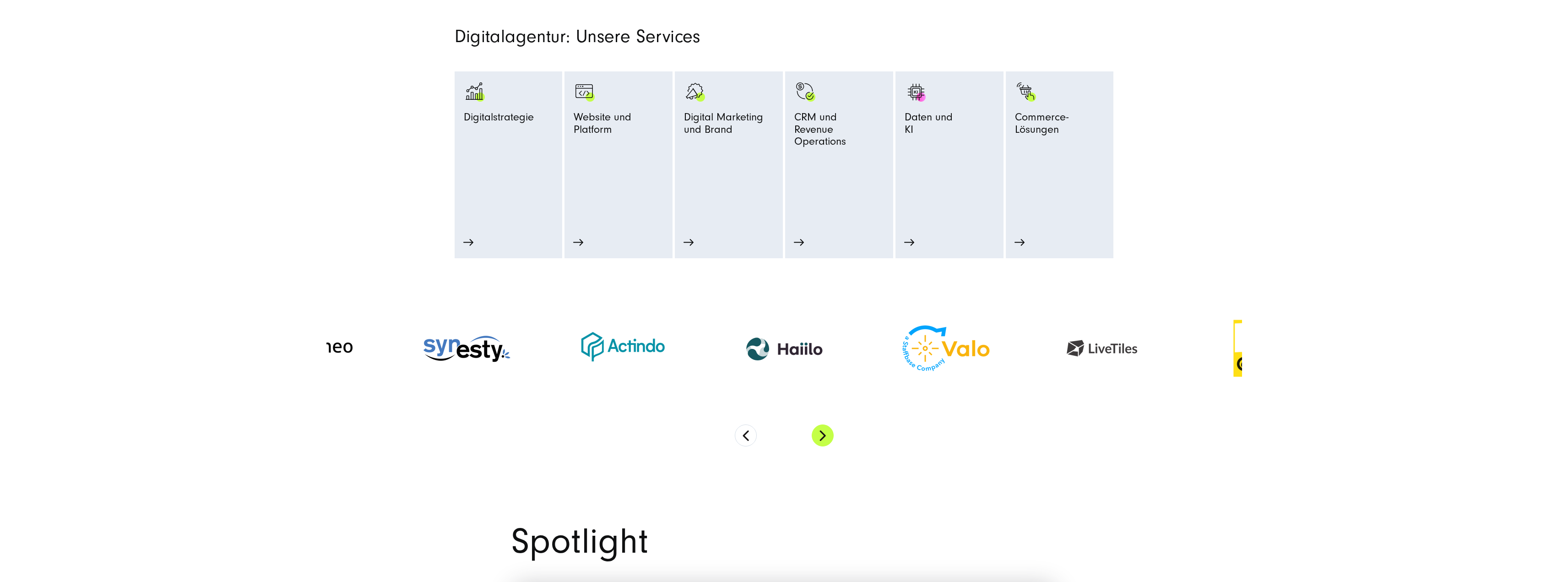
click at [824, 436] on button "Next" at bounding box center [822, 436] width 22 height 22
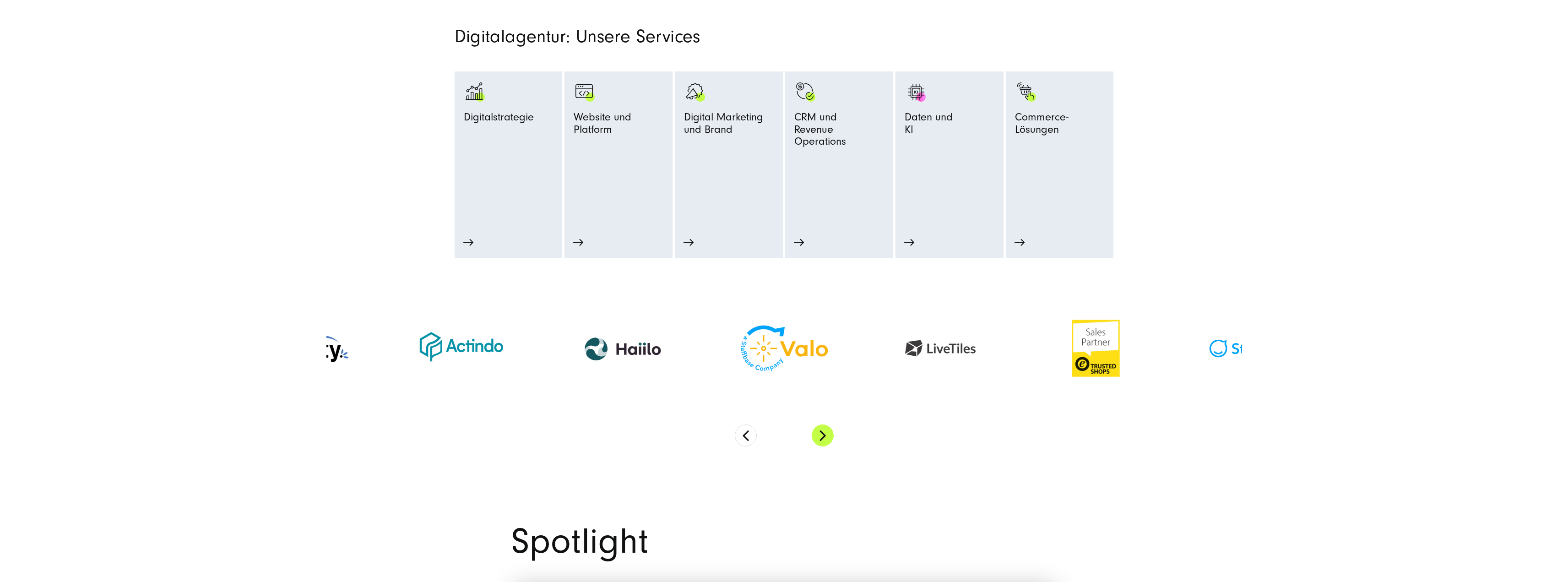
click at [824, 436] on button "Next" at bounding box center [822, 436] width 22 height 22
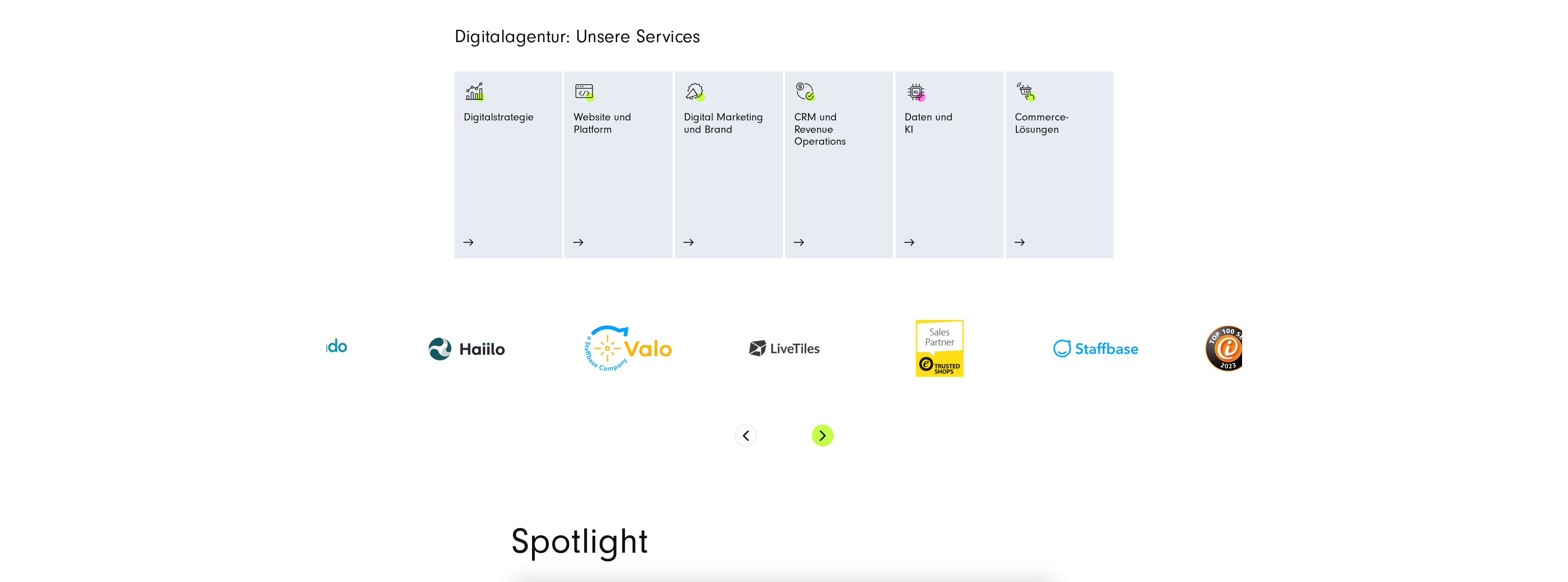
click at [824, 436] on button "Next" at bounding box center [822, 436] width 22 height 22
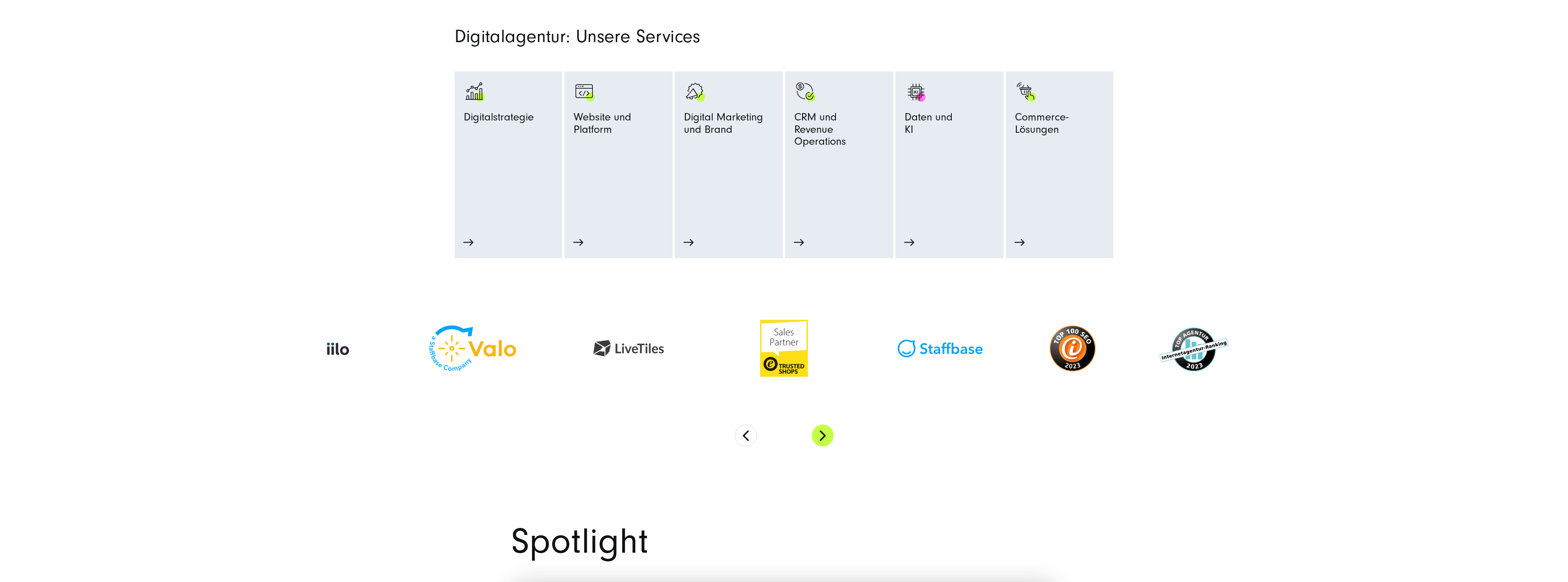
click at [824, 436] on button "Next" at bounding box center [822, 436] width 22 height 22
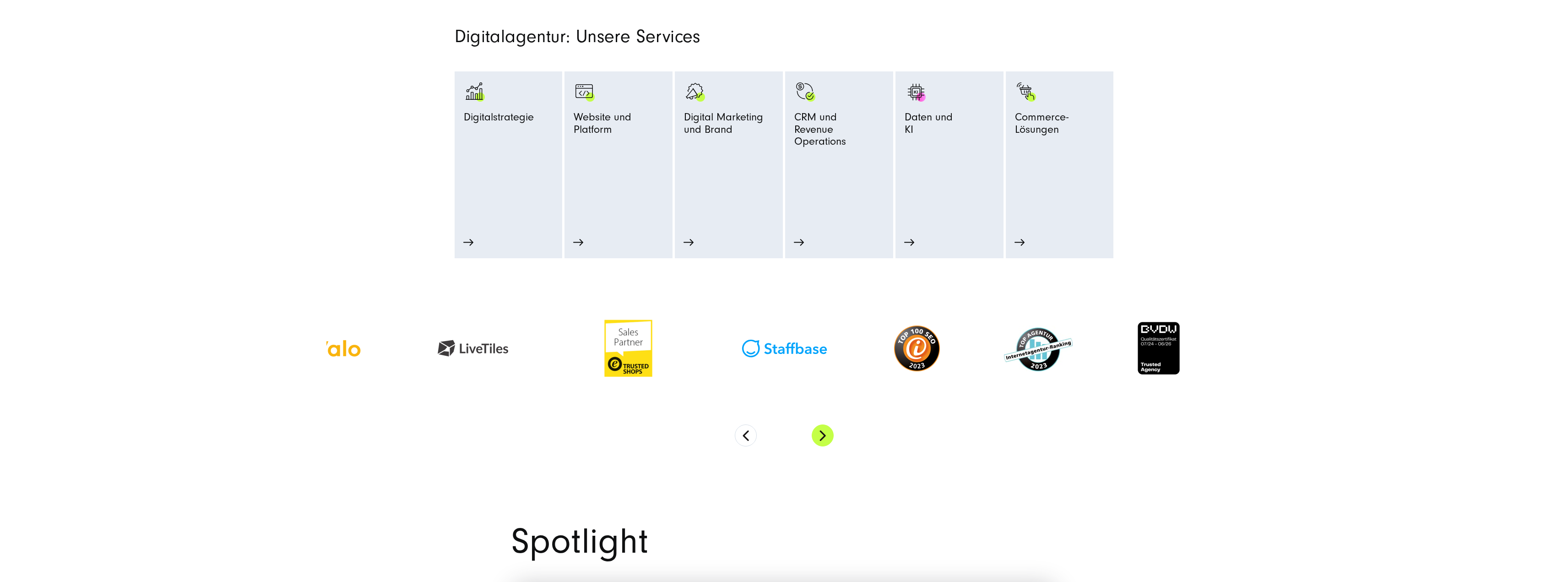
click at [824, 436] on button "Next" at bounding box center [822, 436] width 22 height 22
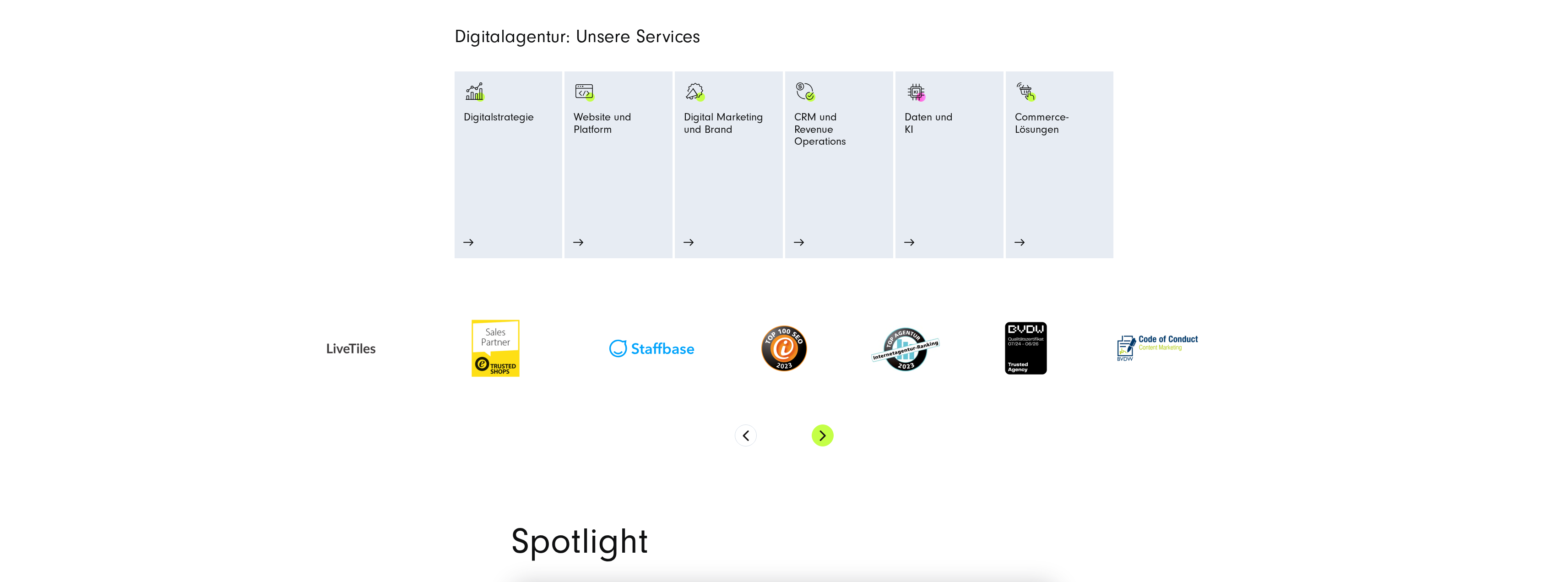
click at [824, 436] on button "Next" at bounding box center [822, 436] width 22 height 22
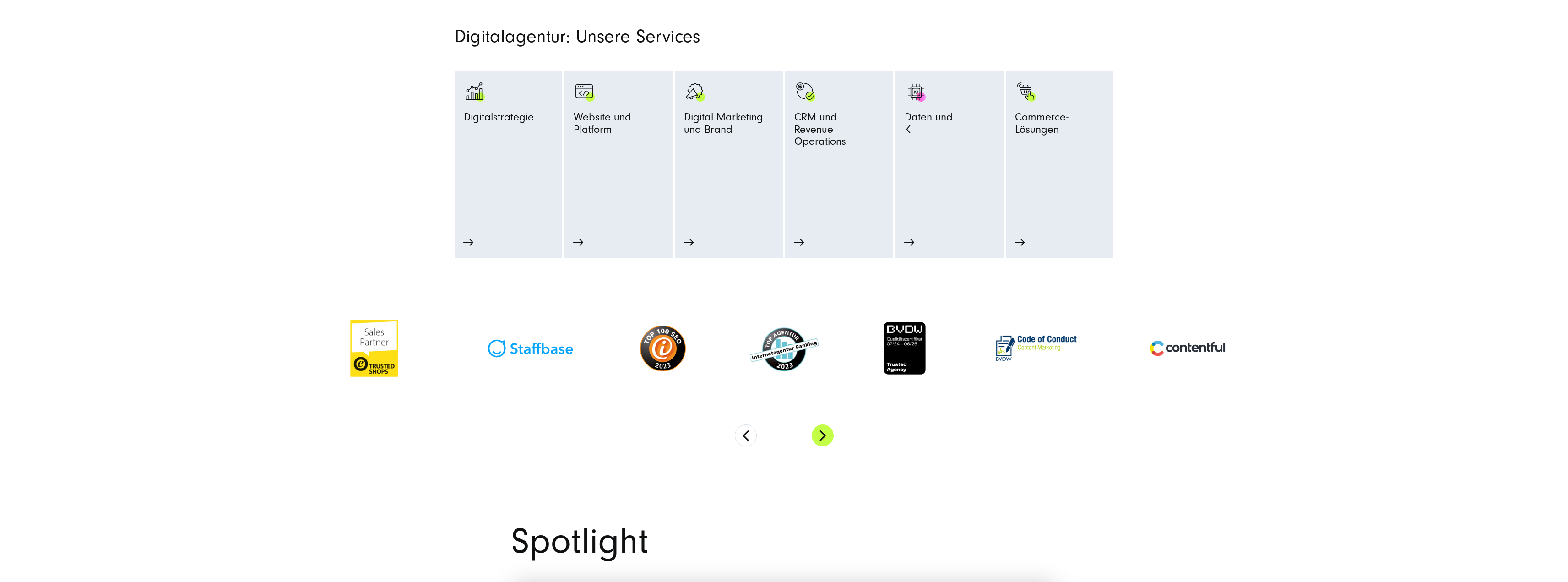
click at [824, 436] on button "Next" at bounding box center [822, 436] width 22 height 22
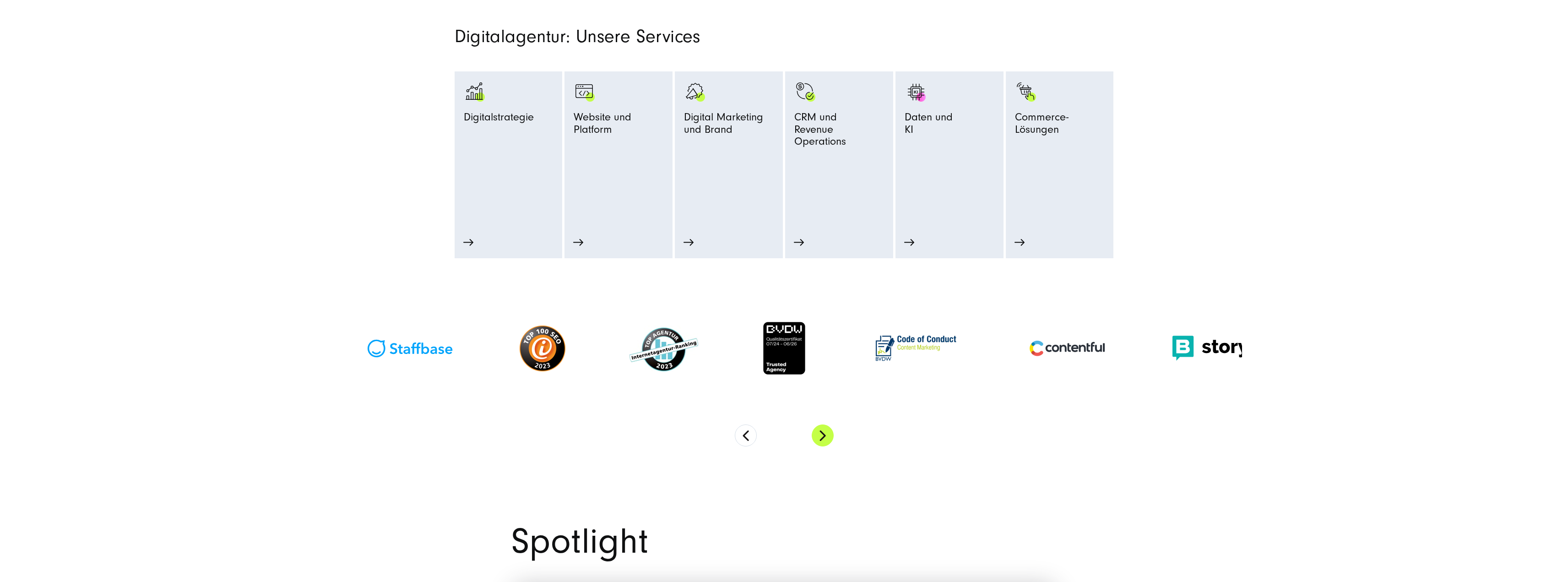
click at [824, 436] on button "Next" at bounding box center [822, 436] width 22 height 22
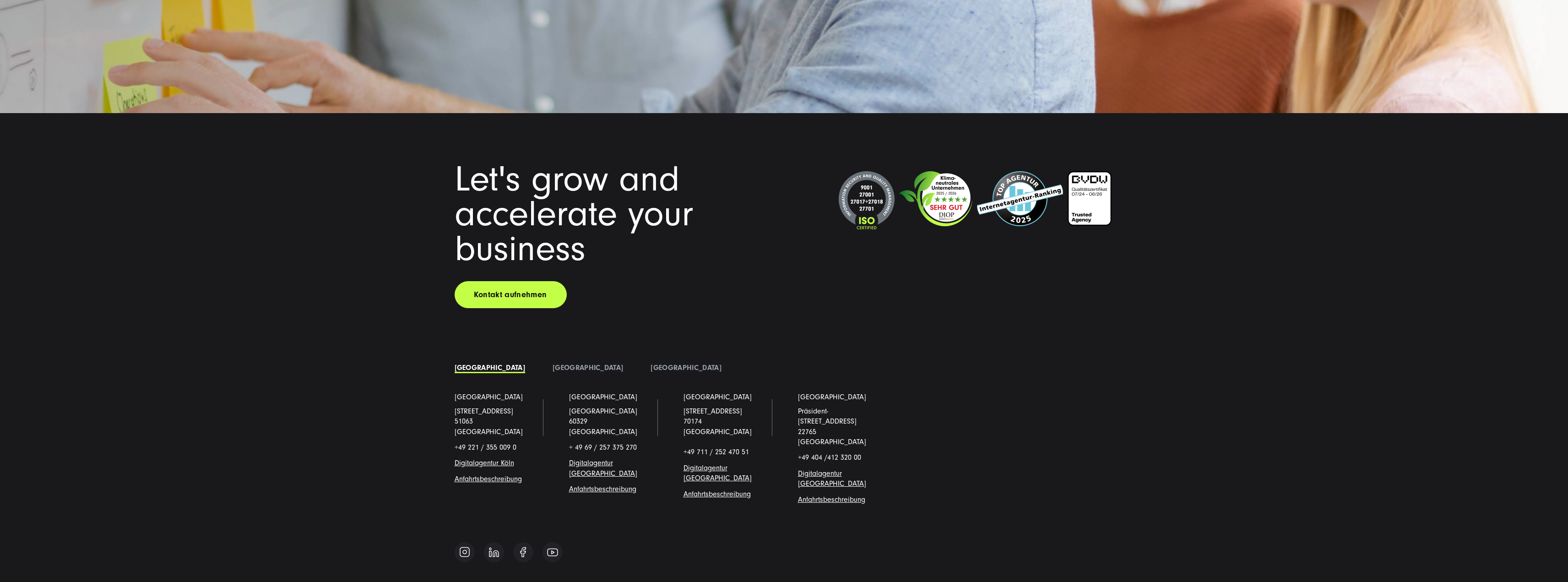
scroll to position [7986, 0]
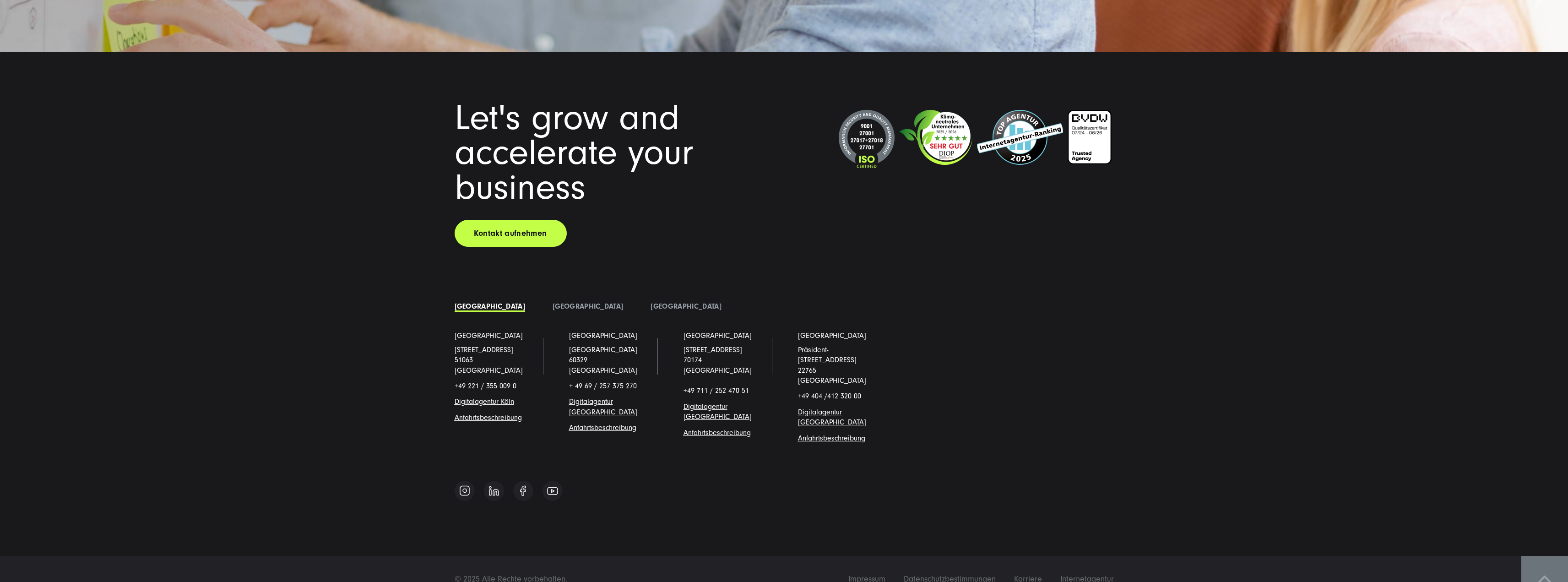
click at [1549, 556] on link at bounding box center [1545, 579] width 47 height 47
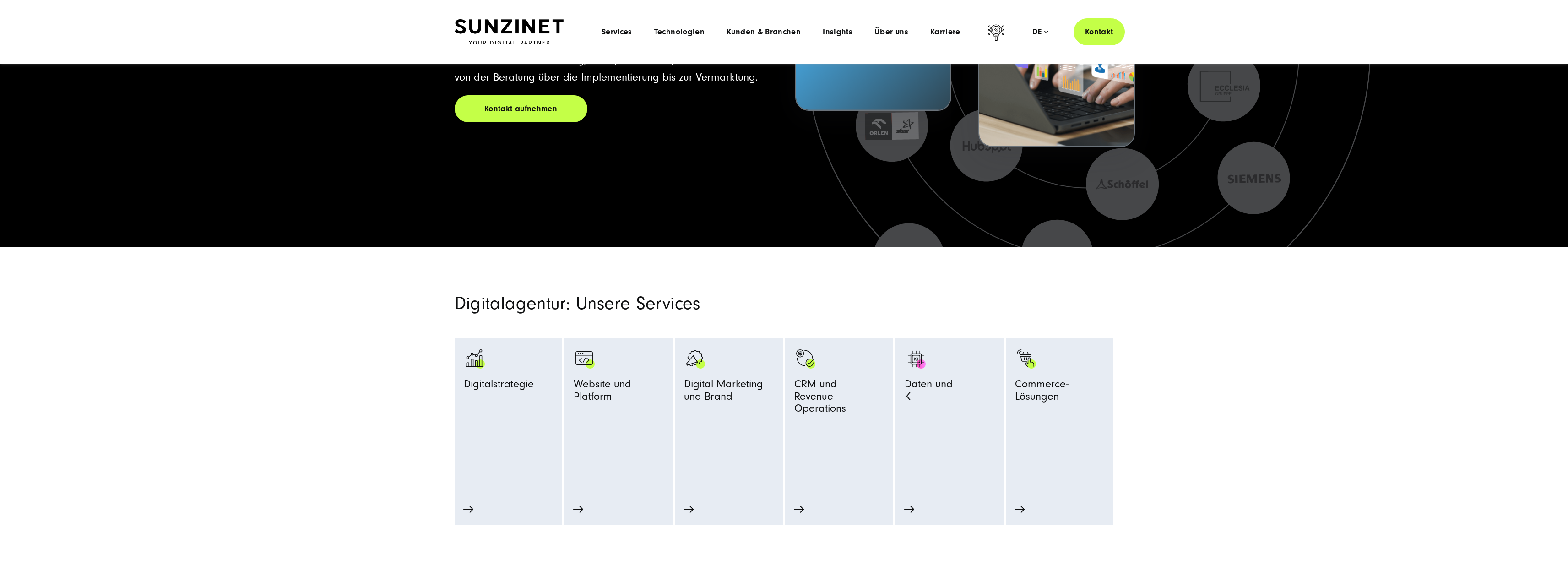
scroll to position [0, 0]
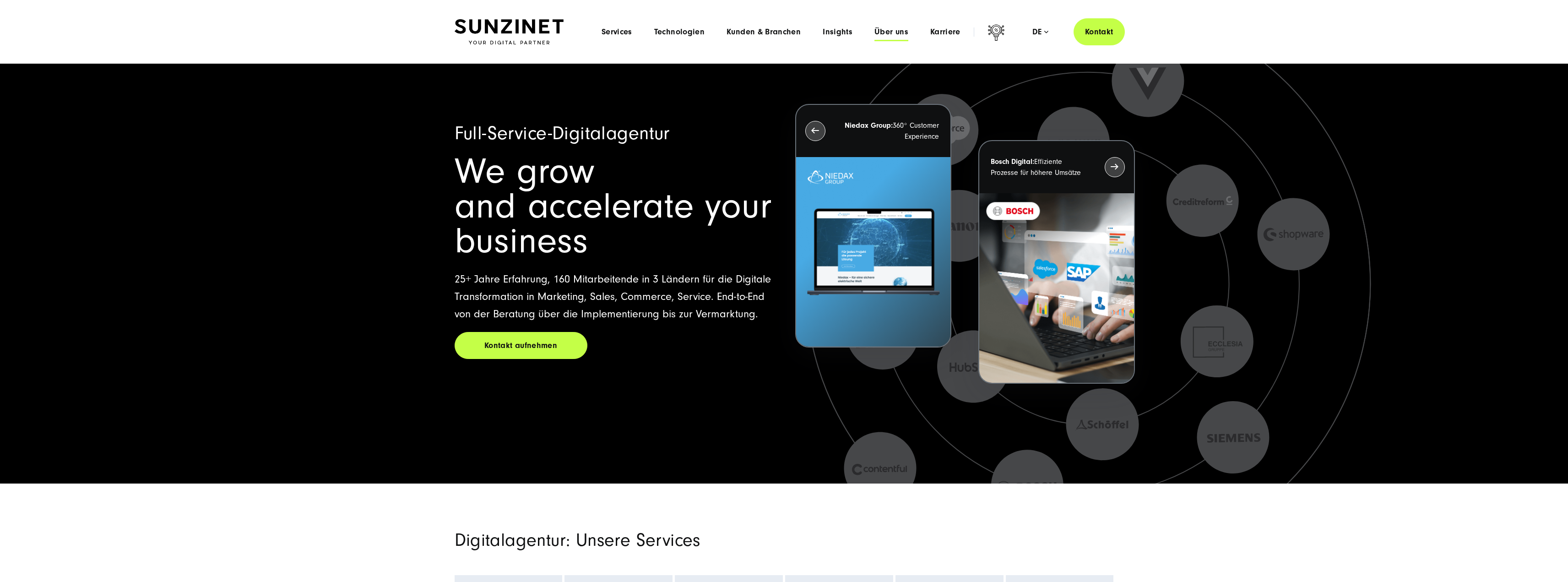
click at [881, 33] on span "Über uns" at bounding box center [891, 32] width 34 height 9
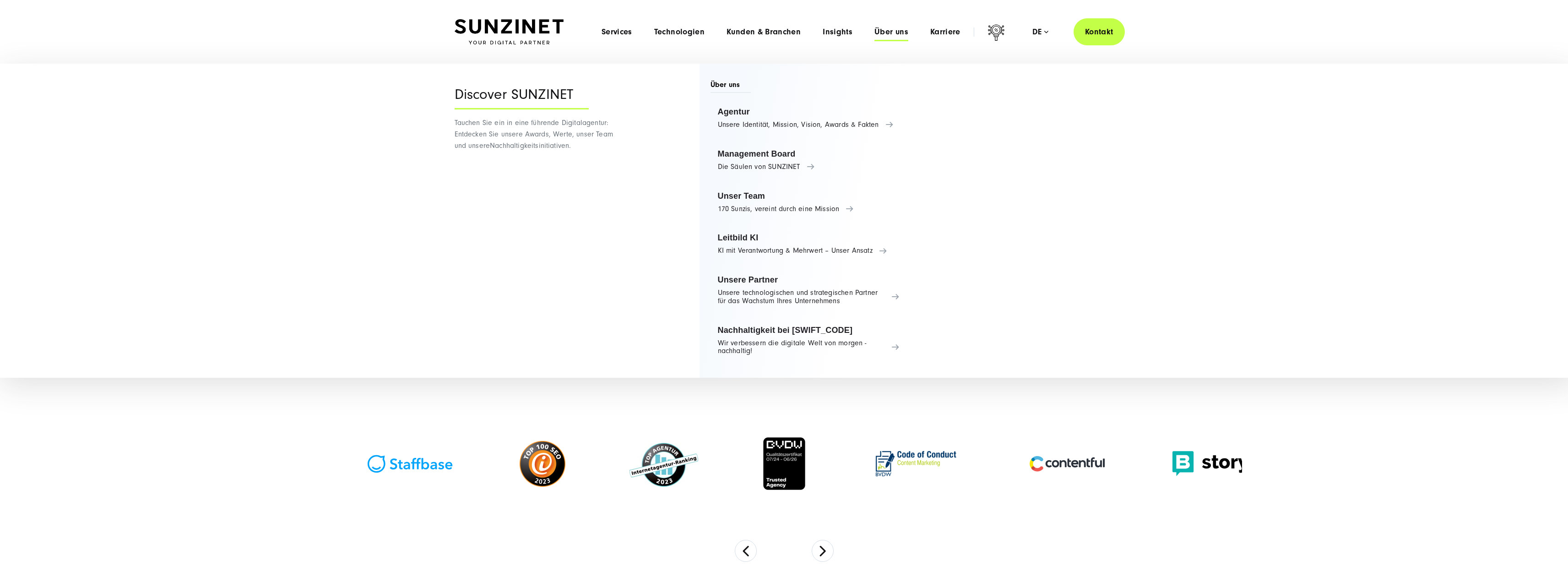
scroll to position [275, 0]
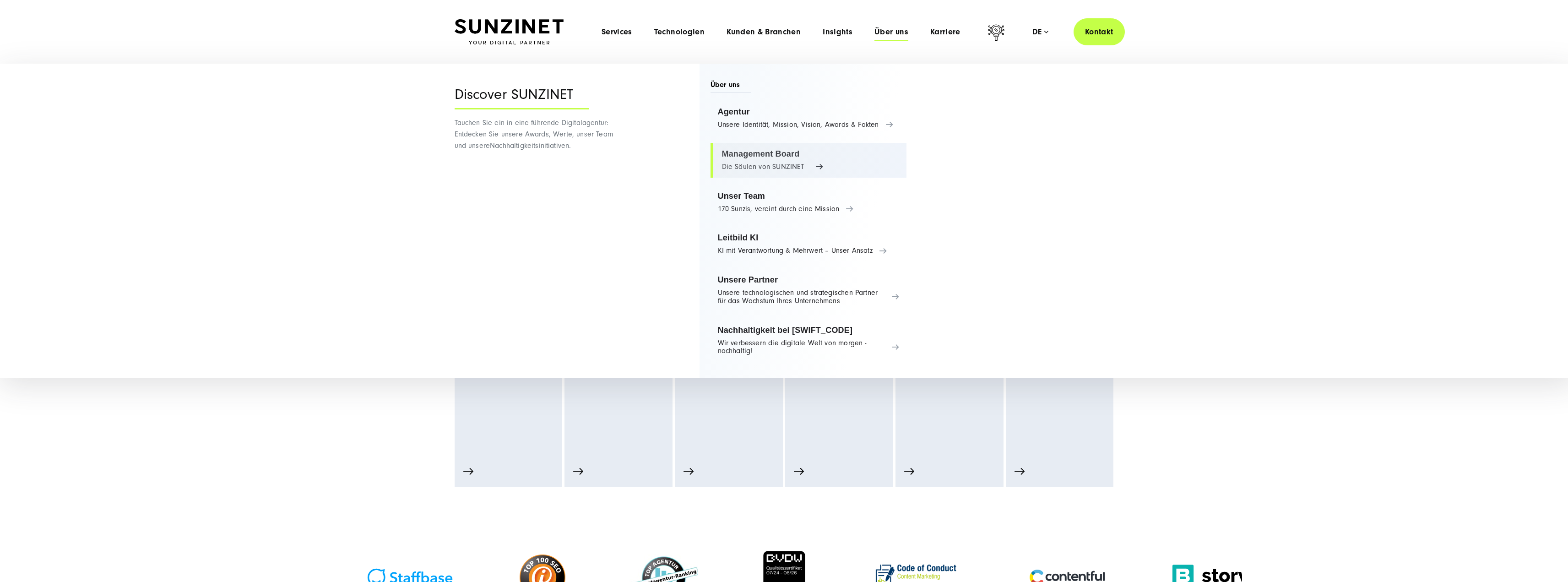
click at [773, 156] on link "Management Board Die Säulen von SUNZINET" at bounding box center [808, 160] width 196 height 35
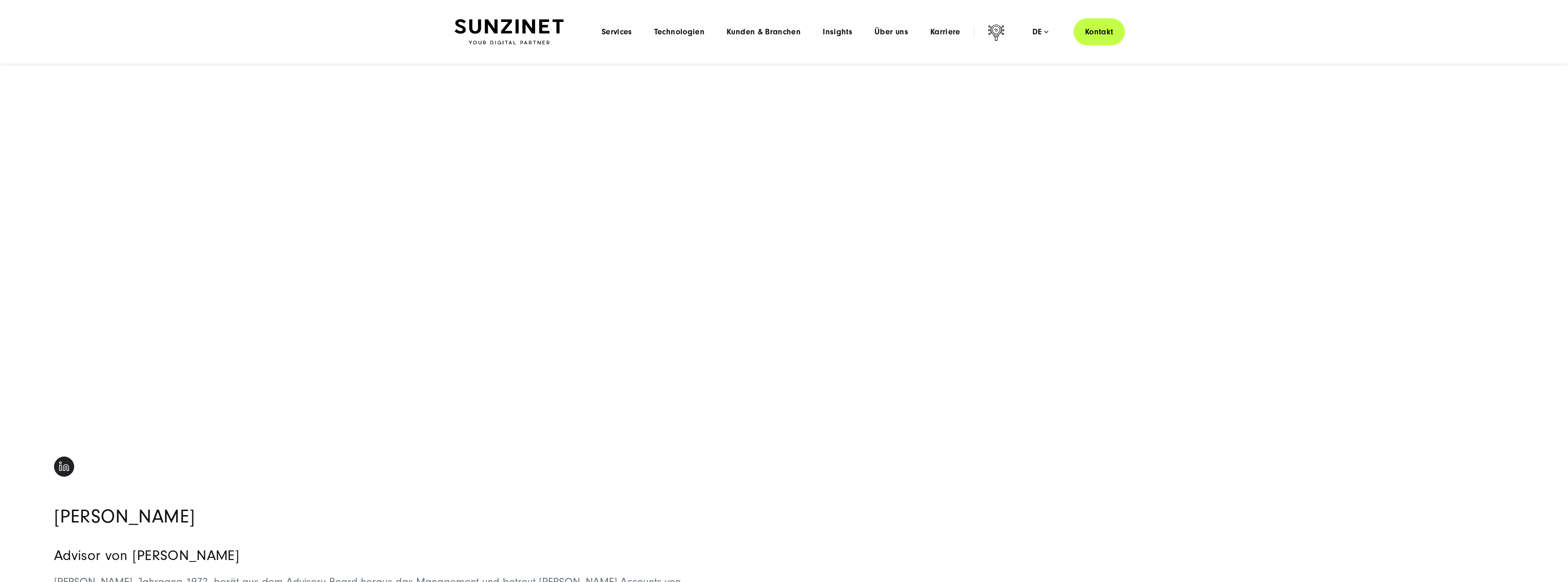
scroll to position [2199, 0]
